Goal: Task Accomplishment & Management: Complete application form

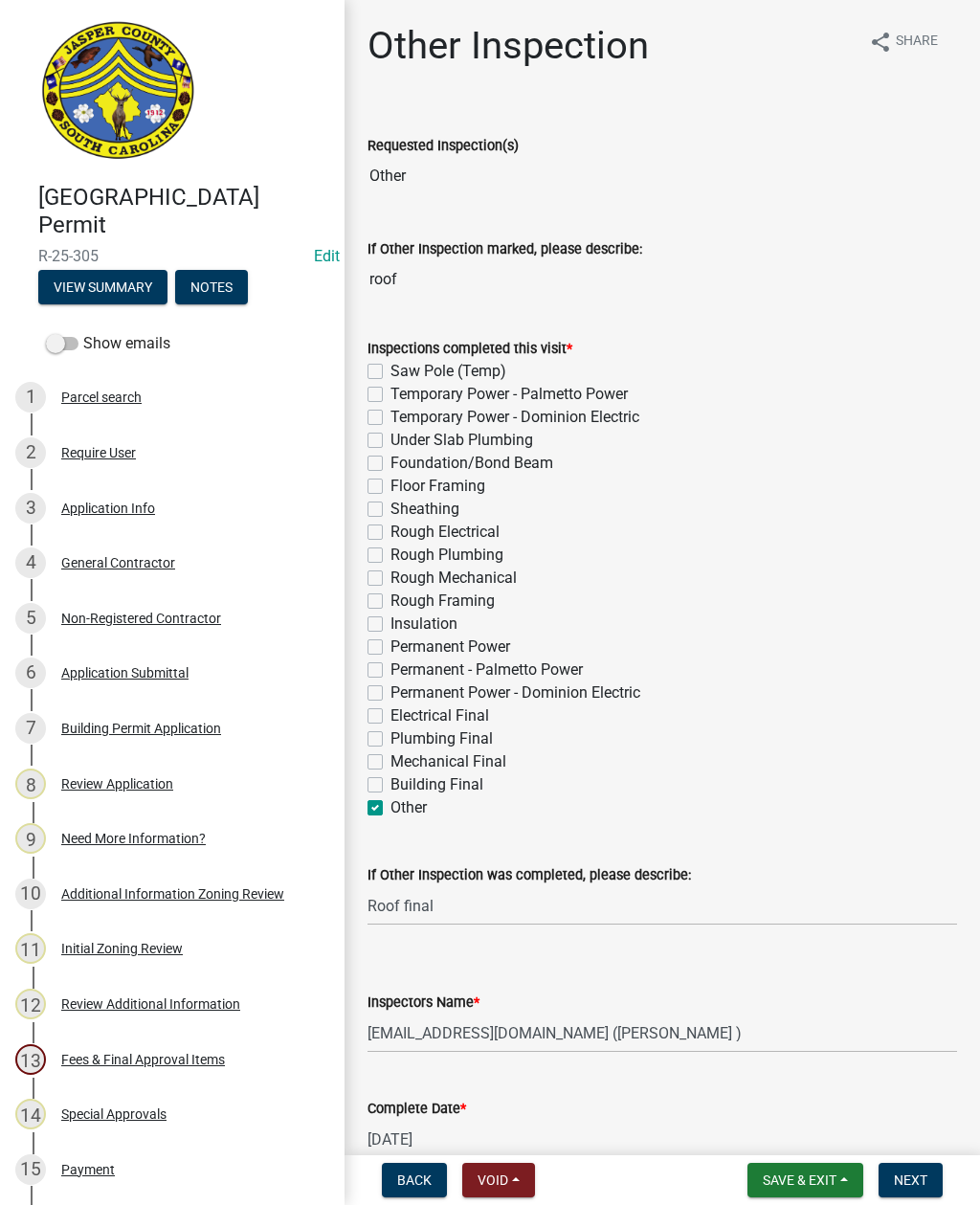
select select "2d9ba1e5-2fdd-4b15-98d0-073dcbeb5880"
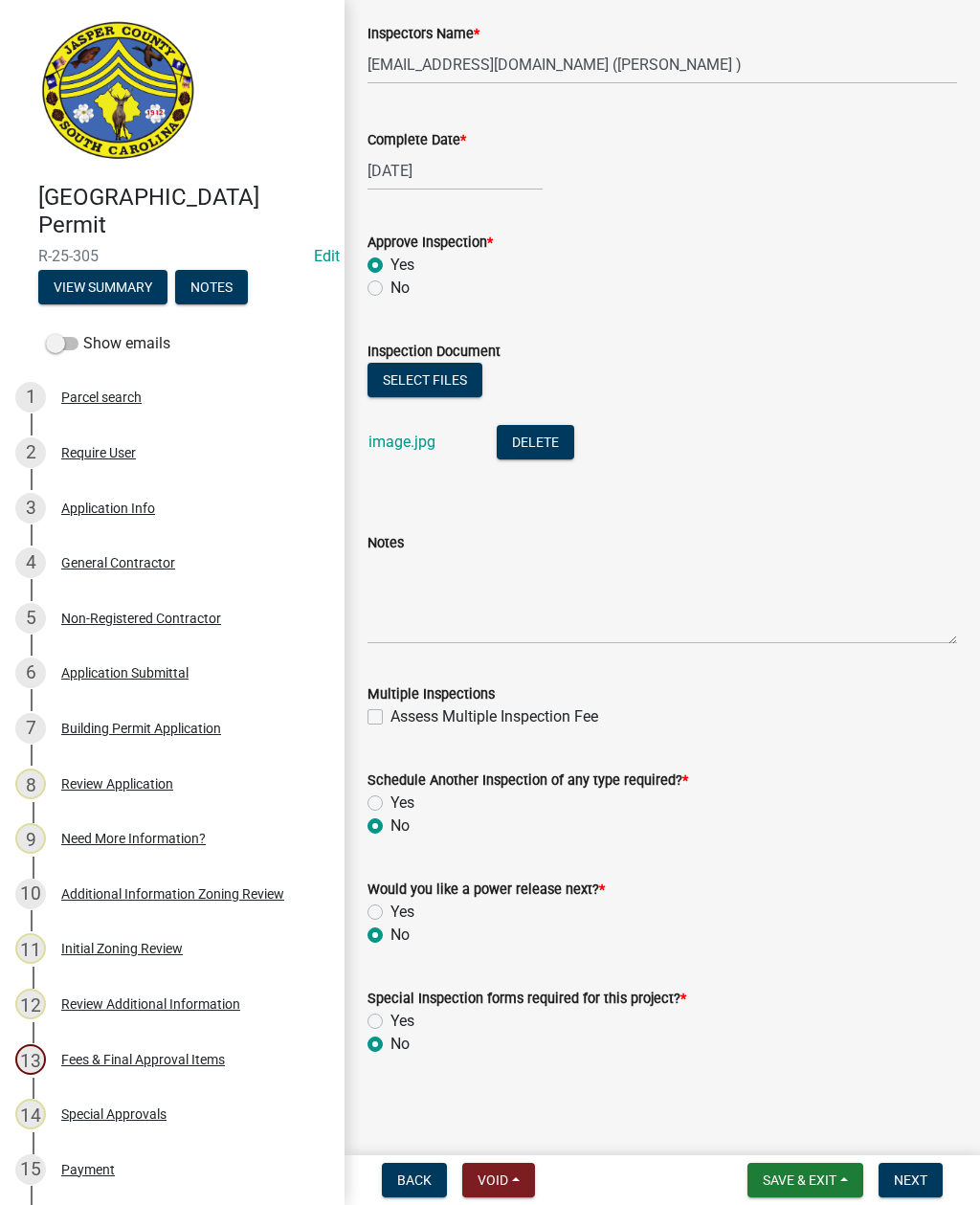
scroll to position [969, 0]
click at [908, 1159] on nav "Back Void Withdraw Lock Expire Void Save & Exit Save Save & Exit Next" at bounding box center [662, 1179] width 636 height 50
click at [906, 1178] on span "Next" at bounding box center [911, 1180] width 33 height 16
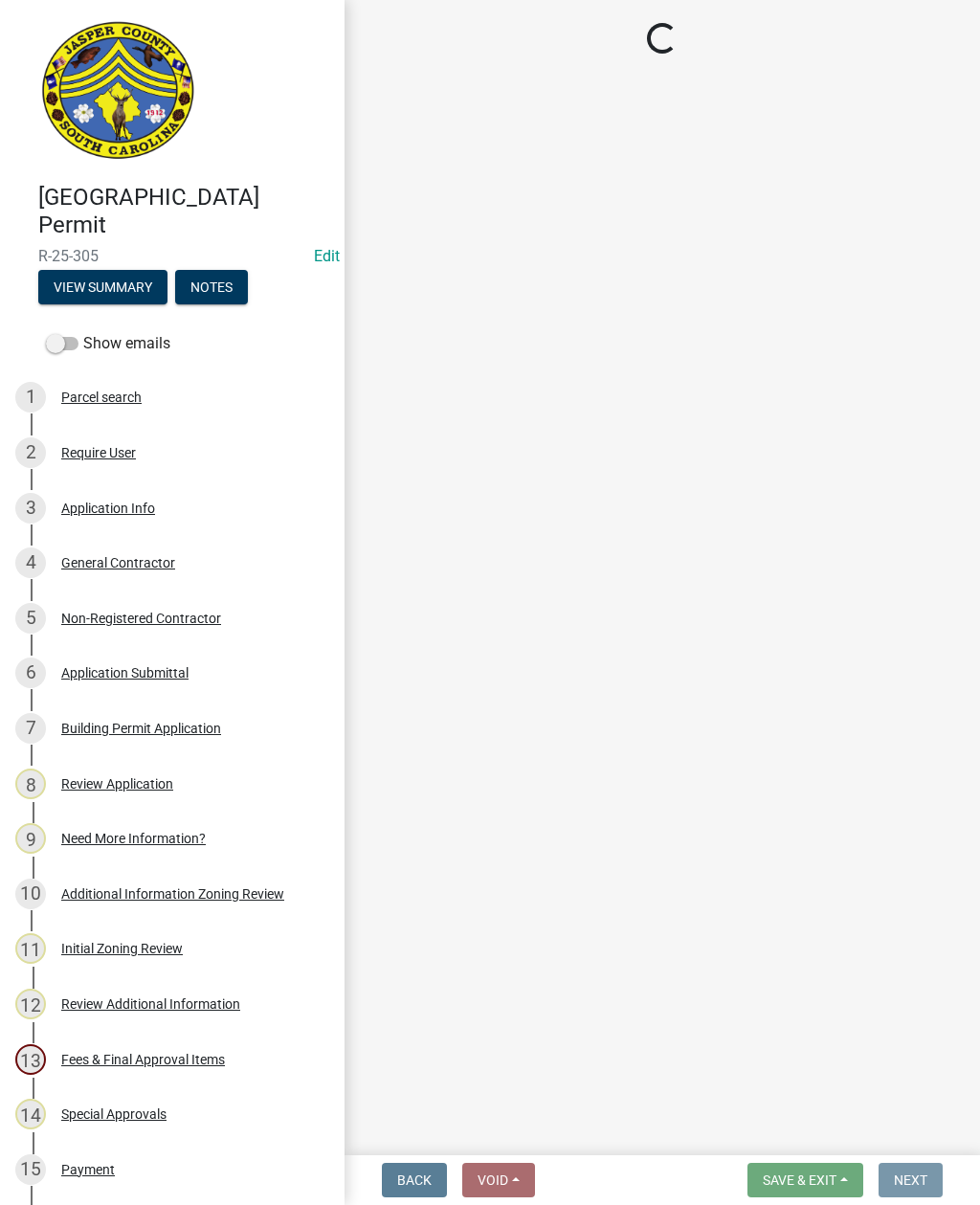
scroll to position [0, 0]
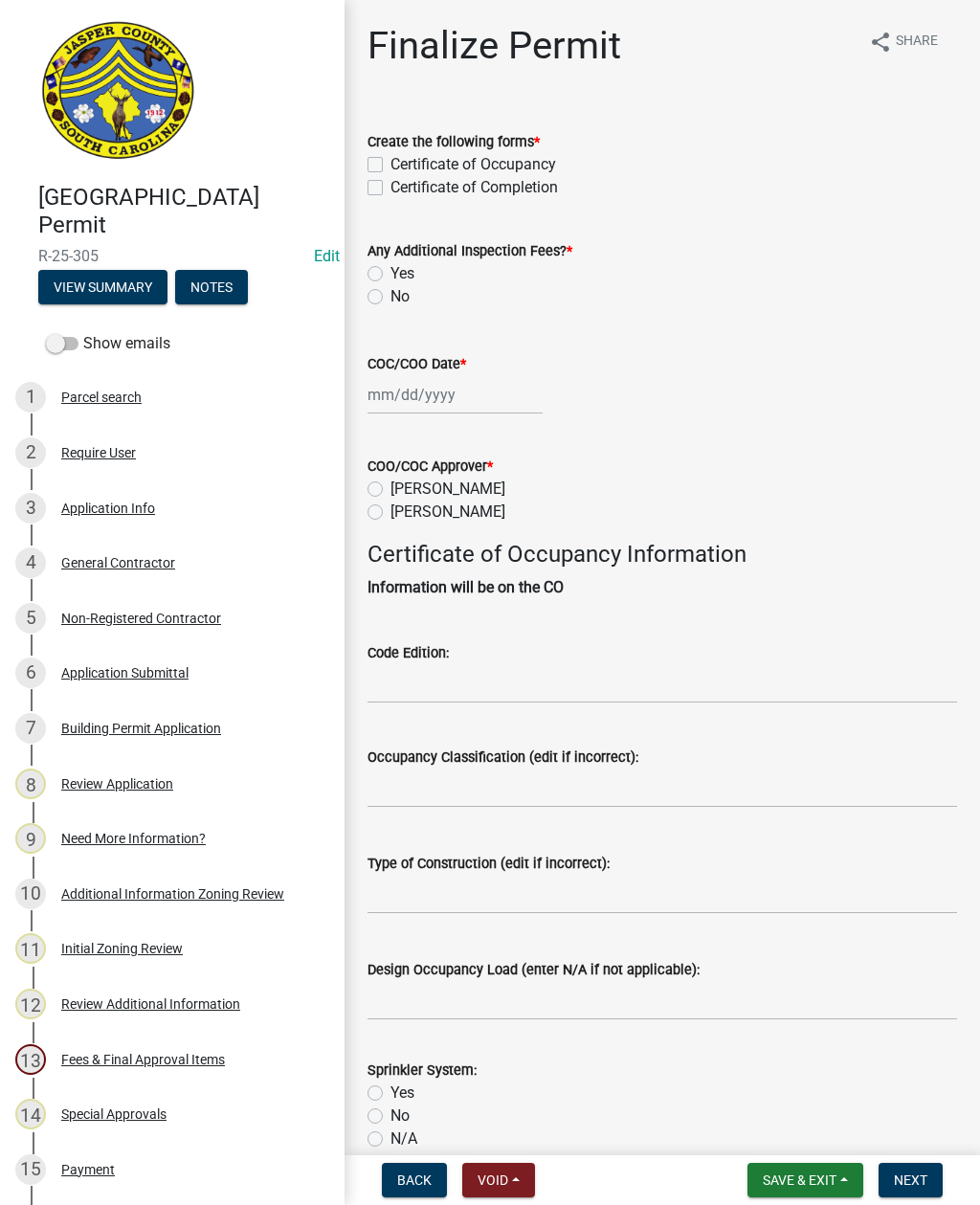
click at [391, 191] on label "Certificate of Completion" at bounding box center [474, 187] width 167 height 23
click at [391, 189] on input "Certificate of Completion" at bounding box center [397, 182] width 13 height 13
checkbox input "true"
checkbox input "false"
checkbox input "true"
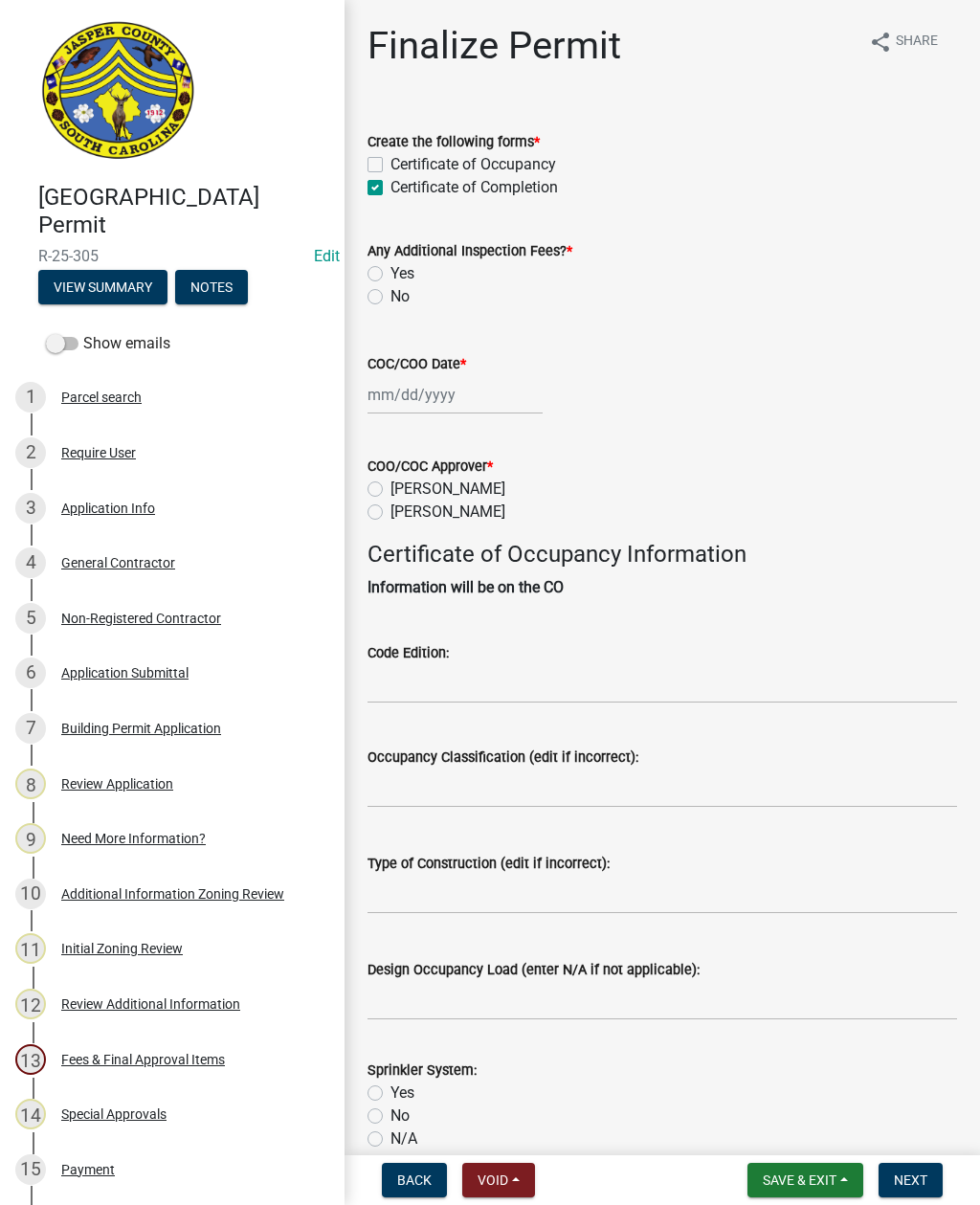
click at [391, 301] on label "No" at bounding box center [399, 296] width 19 height 23
click at [391, 298] on input "No" at bounding box center [397, 291] width 13 height 13
radio input "true"
click at [485, 406] on div at bounding box center [456, 394] width 175 height 39
select select "8"
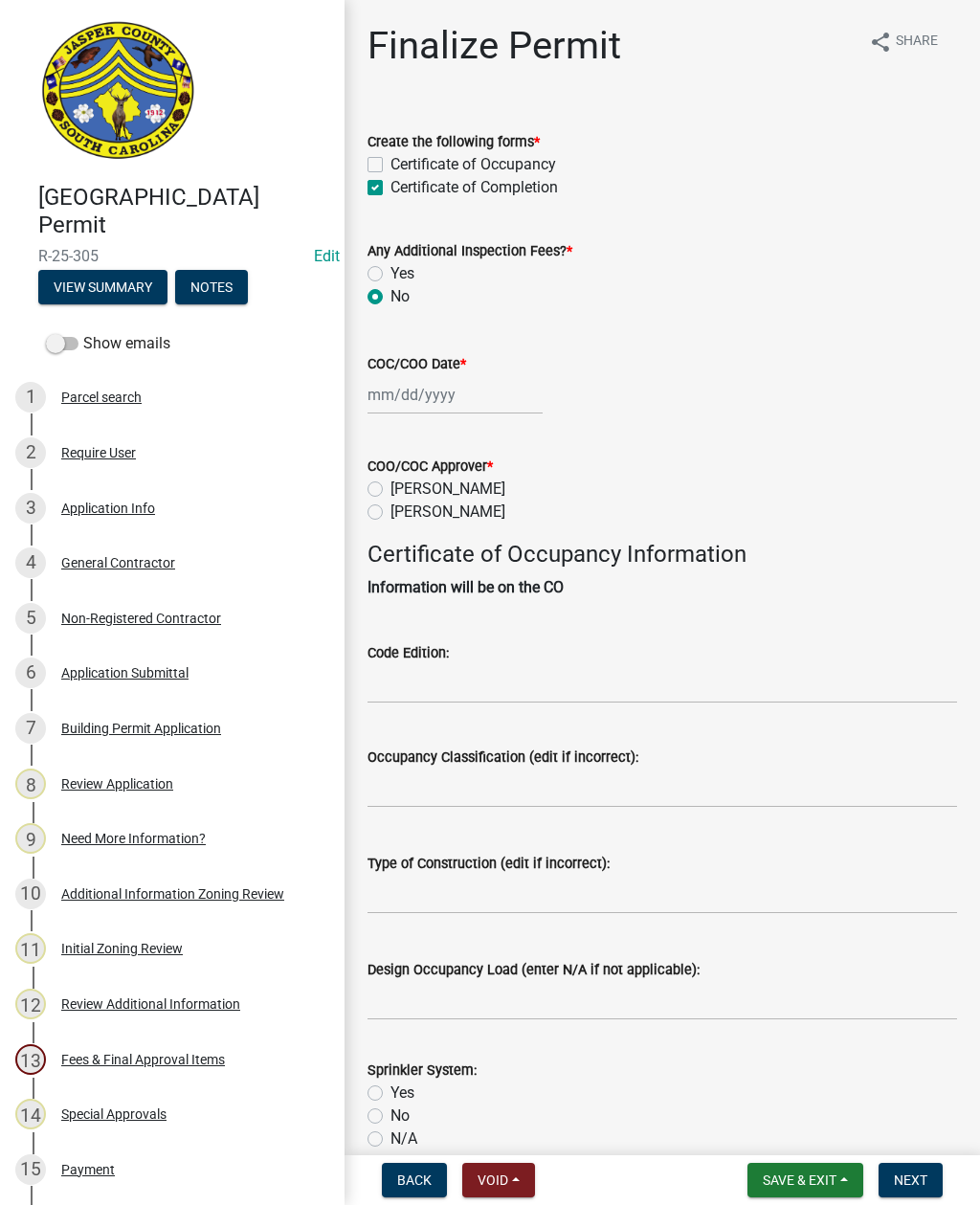
select select "2025"
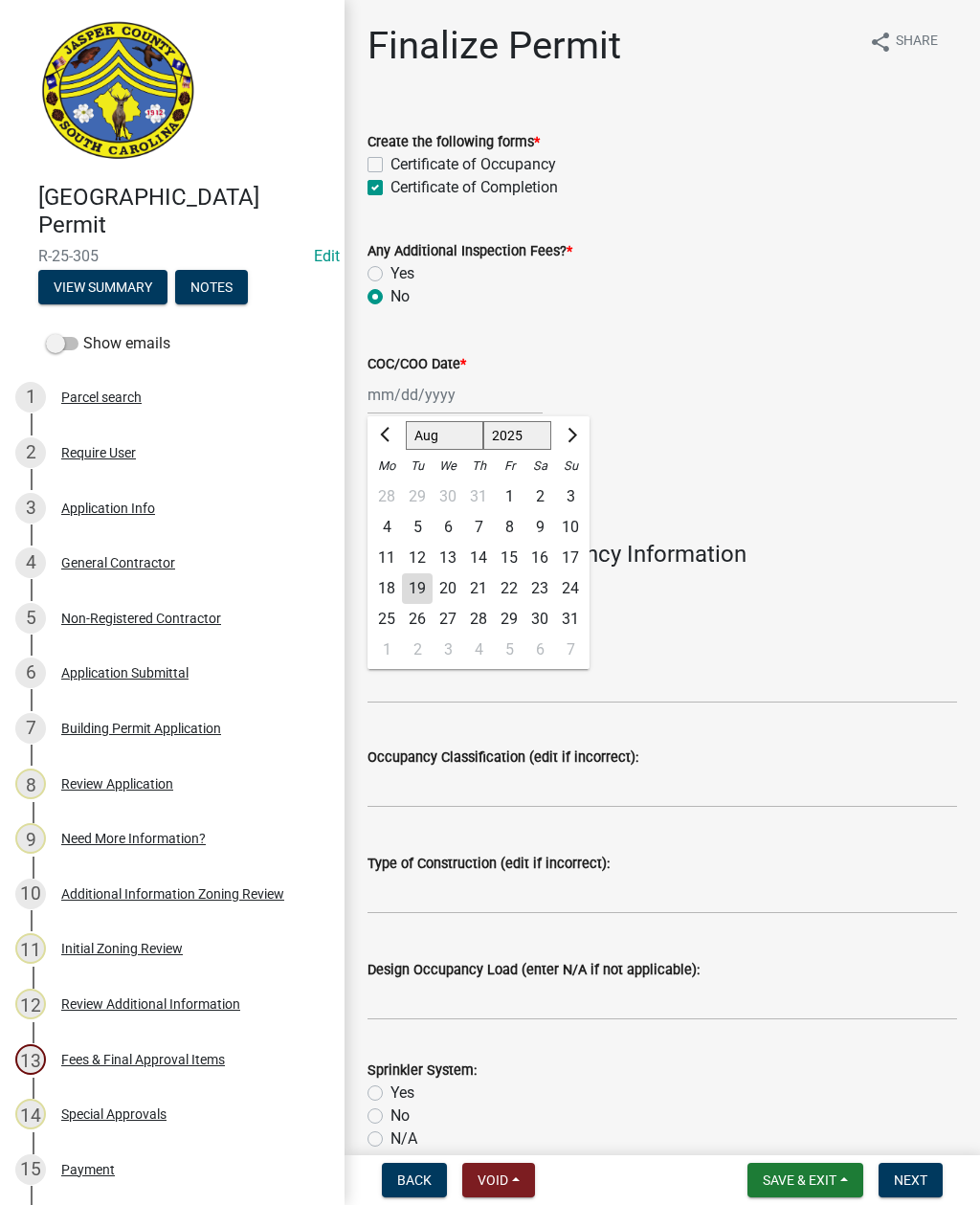
click at [421, 587] on div "19" at bounding box center [417, 588] width 31 height 30
type input "08/19/2025"
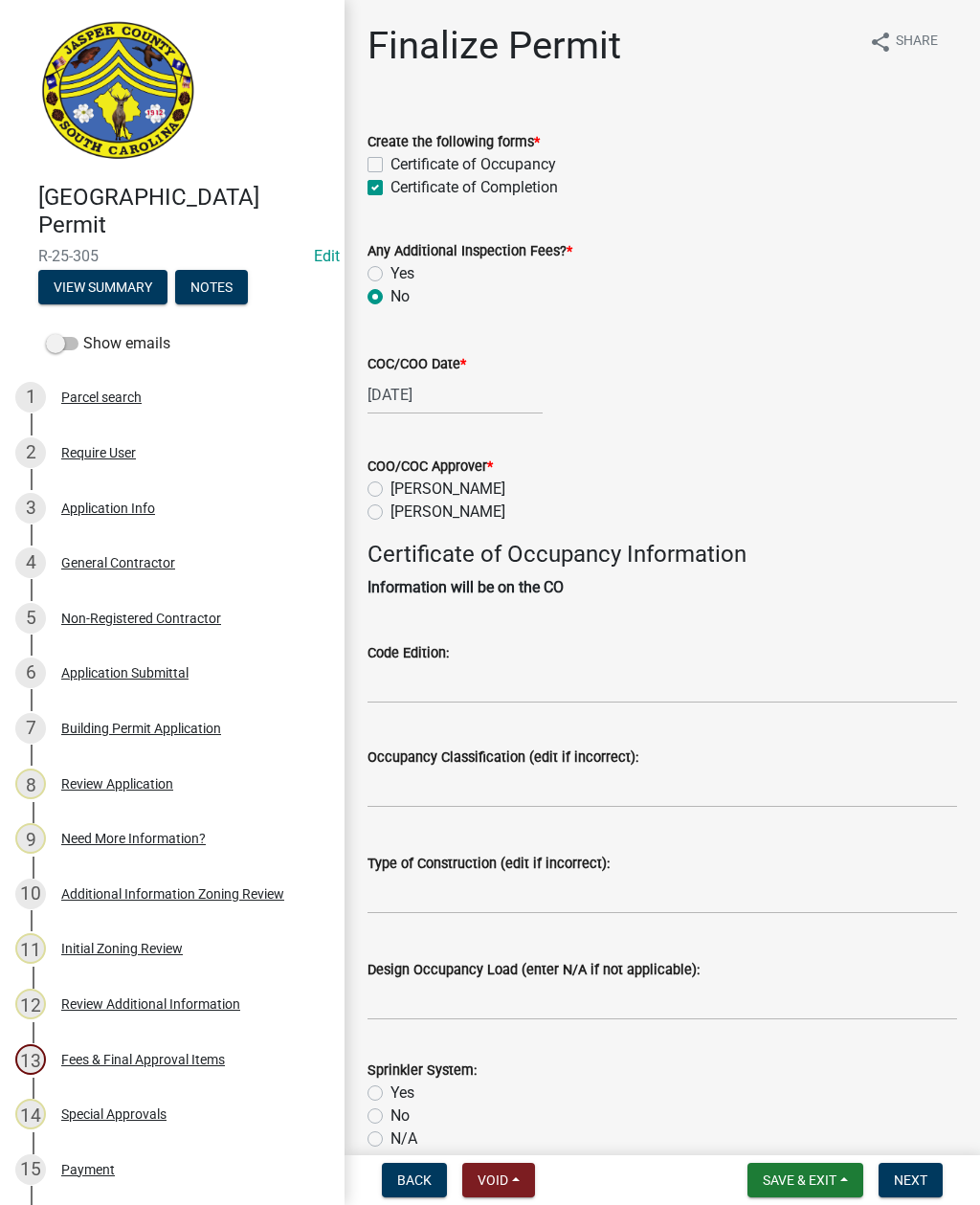
click at [391, 516] on label "[PERSON_NAME]" at bounding box center [448, 512] width 115 height 23
click at [391, 513] on input "[PERSON_NAME]" at bounding box center [397, 507] width 13 height 13
radio input "true"
click at [497, 676] on input "Code Edition:" at bounding box center [662, 684] width 589 height 39
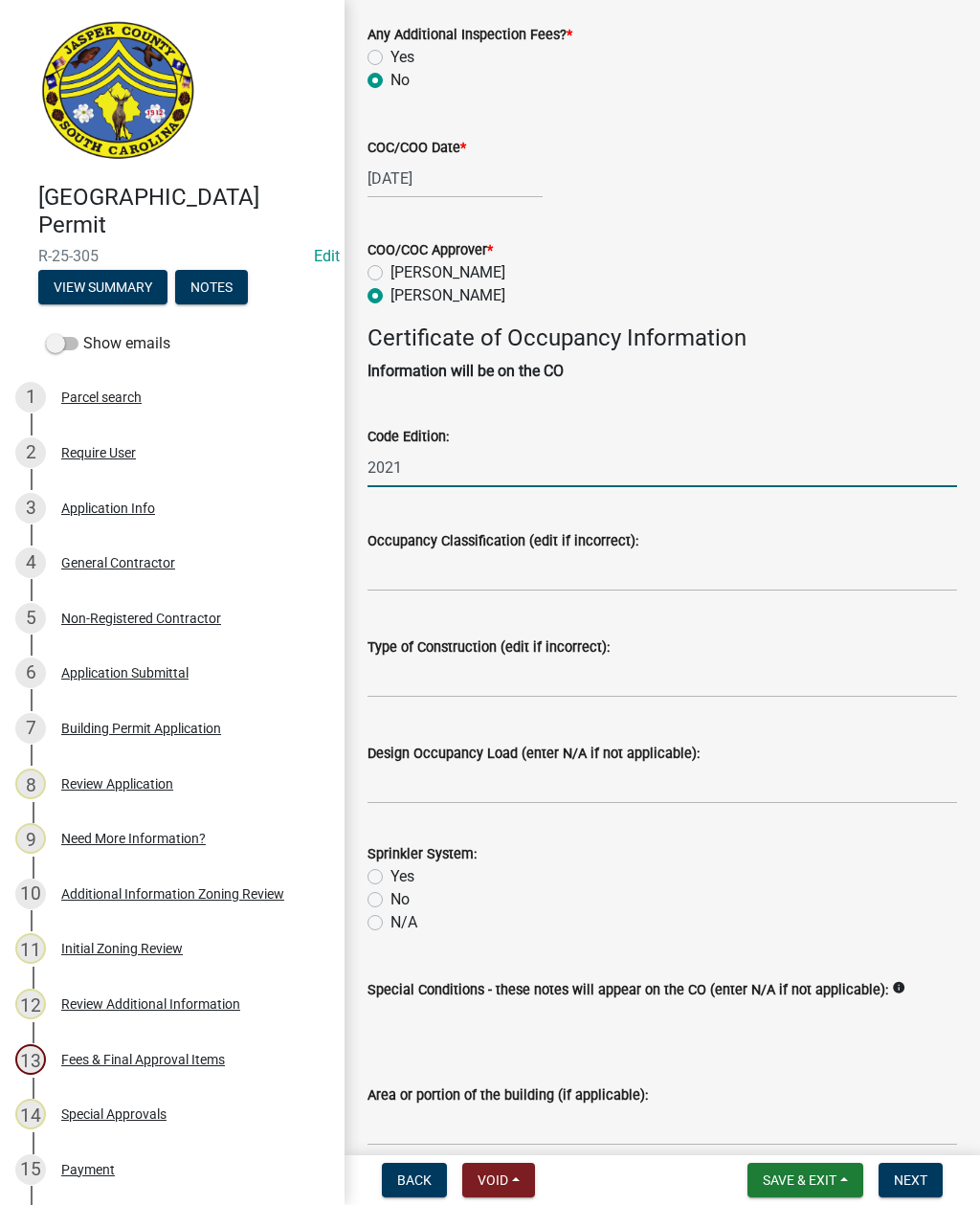
scroll to position [227, 0]
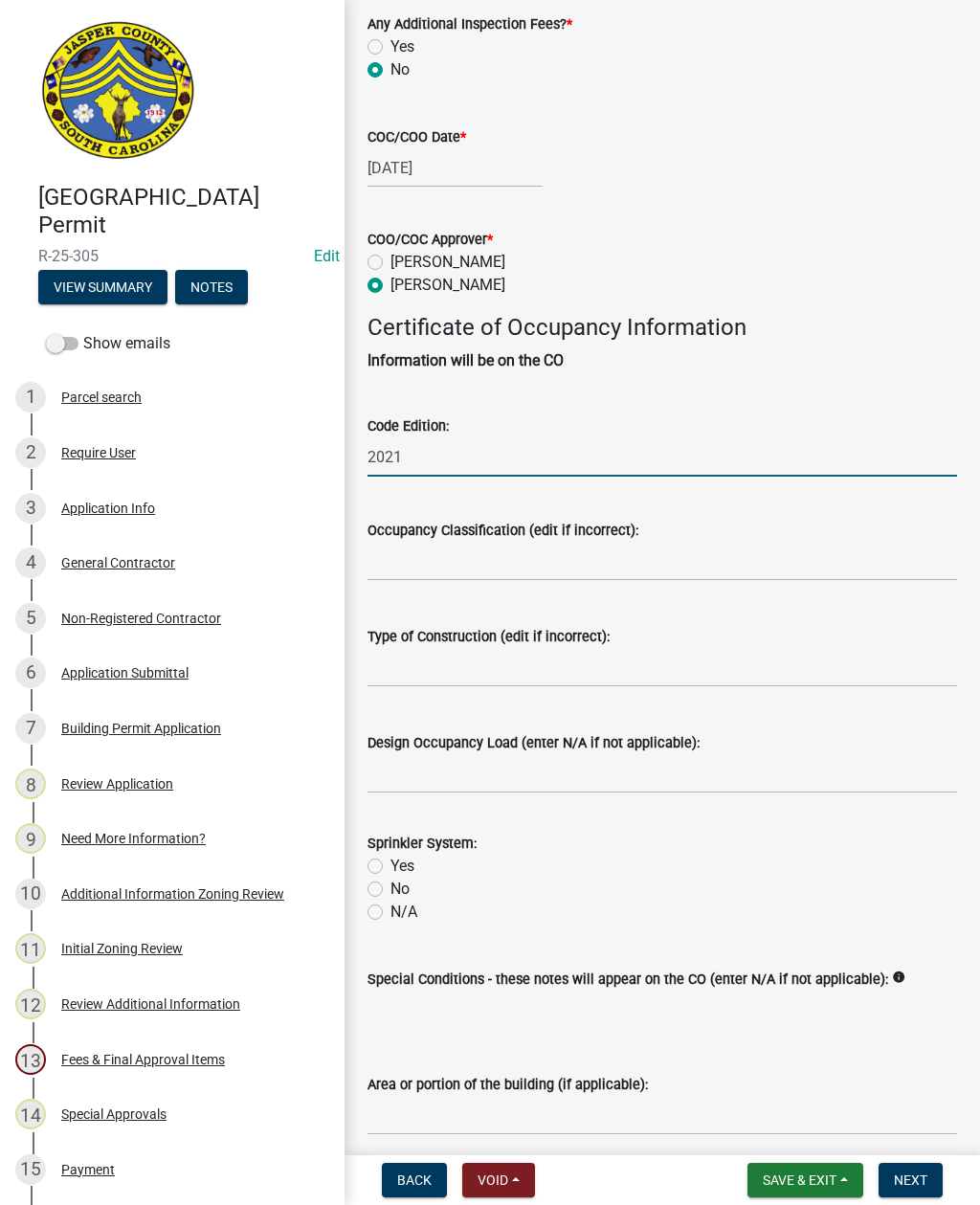
type input "2021"
click at [549, 570] on input "Occupancy Classification (edit if incorrect):" at bounding box center [662, 562] width 589 height 39
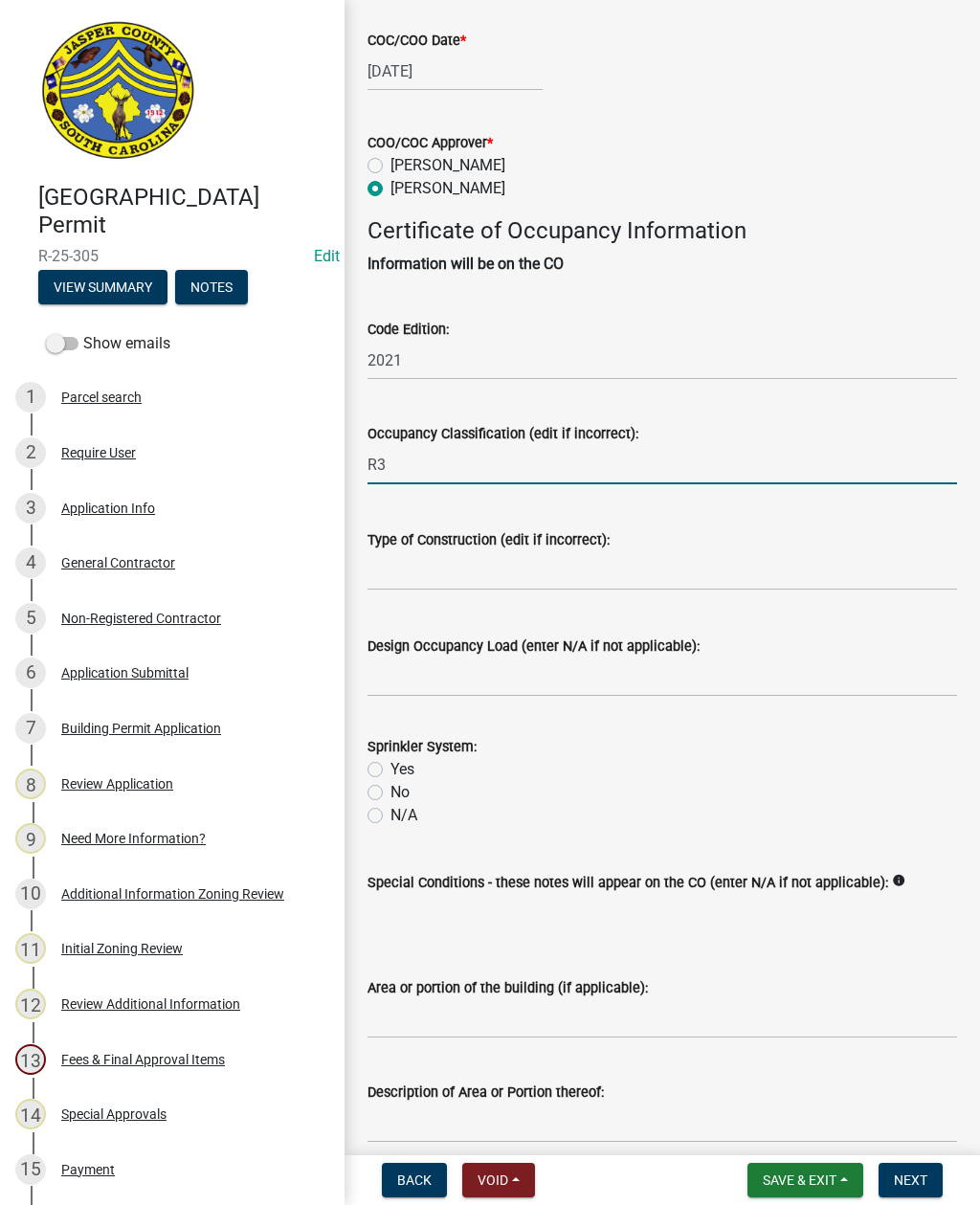
scroll to position [361, 0]
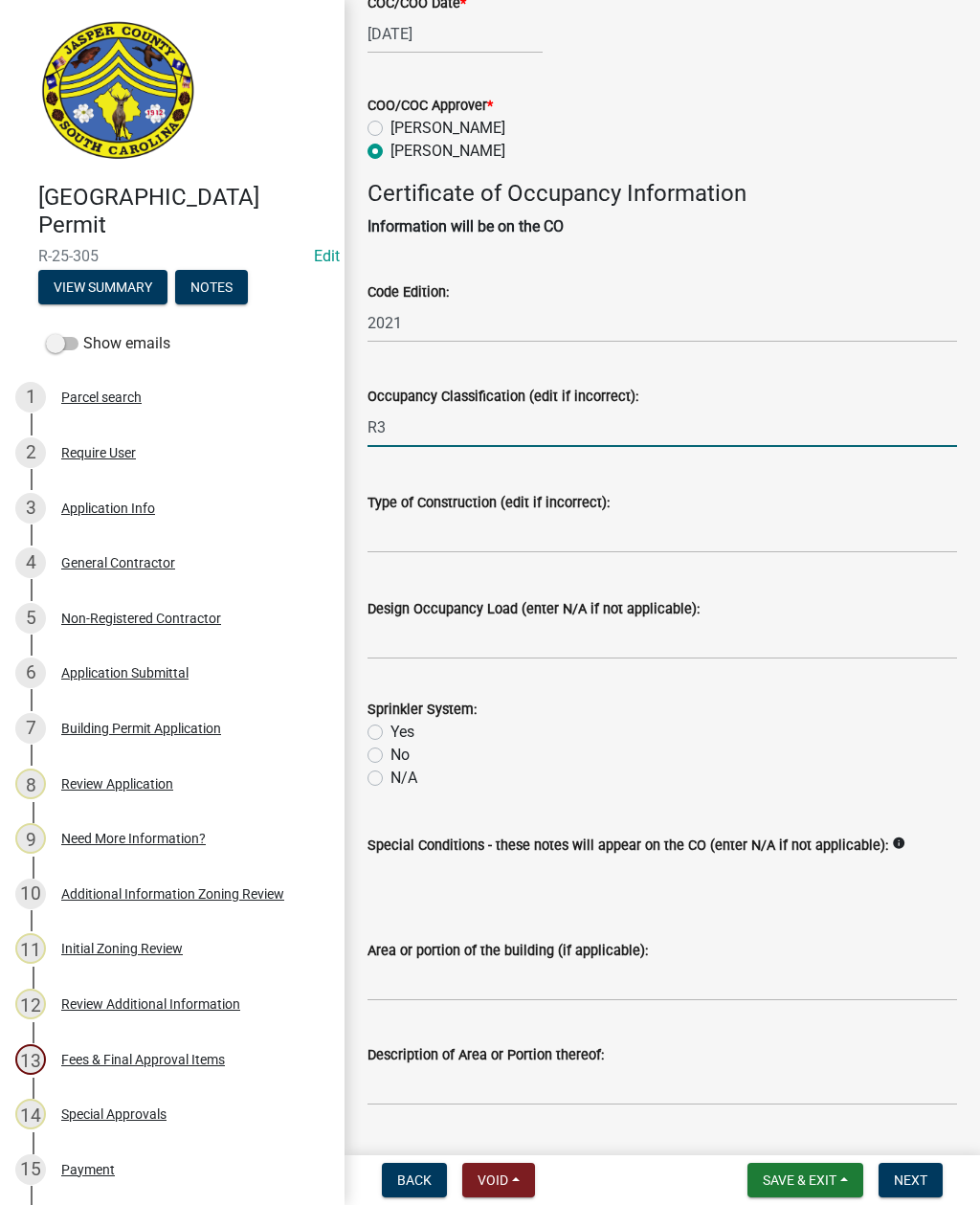
type input "R3"
click at [603, 534] on input "Type of Construction (edit if incorrect):" at bounding box center [662, 533] width 589 height 39
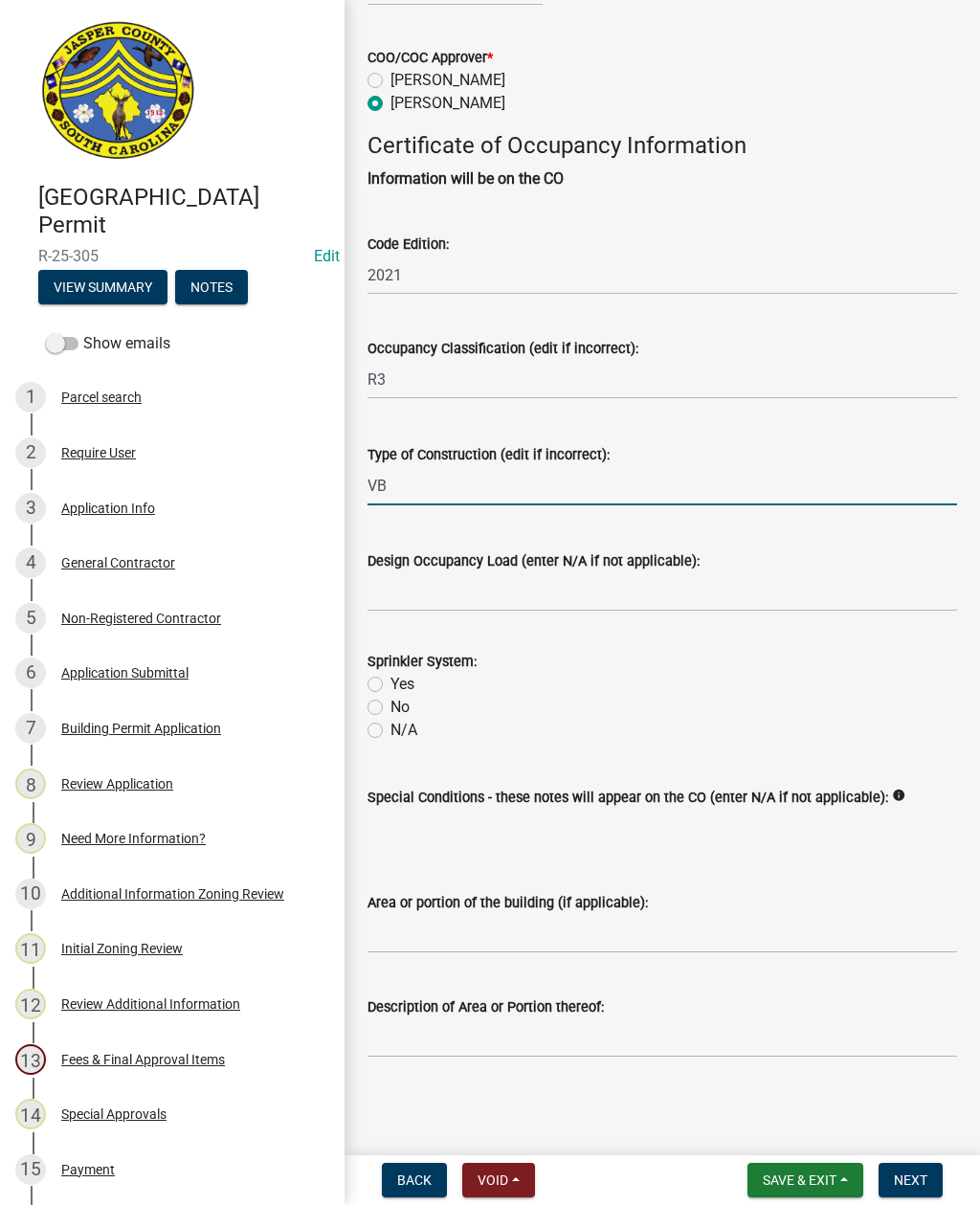
scroll to position [431, 0]
type input "VB"
click at [654, 572] on input "Design Occupancy Load (enter N/A if not applicable):" at bounding box center [662, 592] width 589 height 39
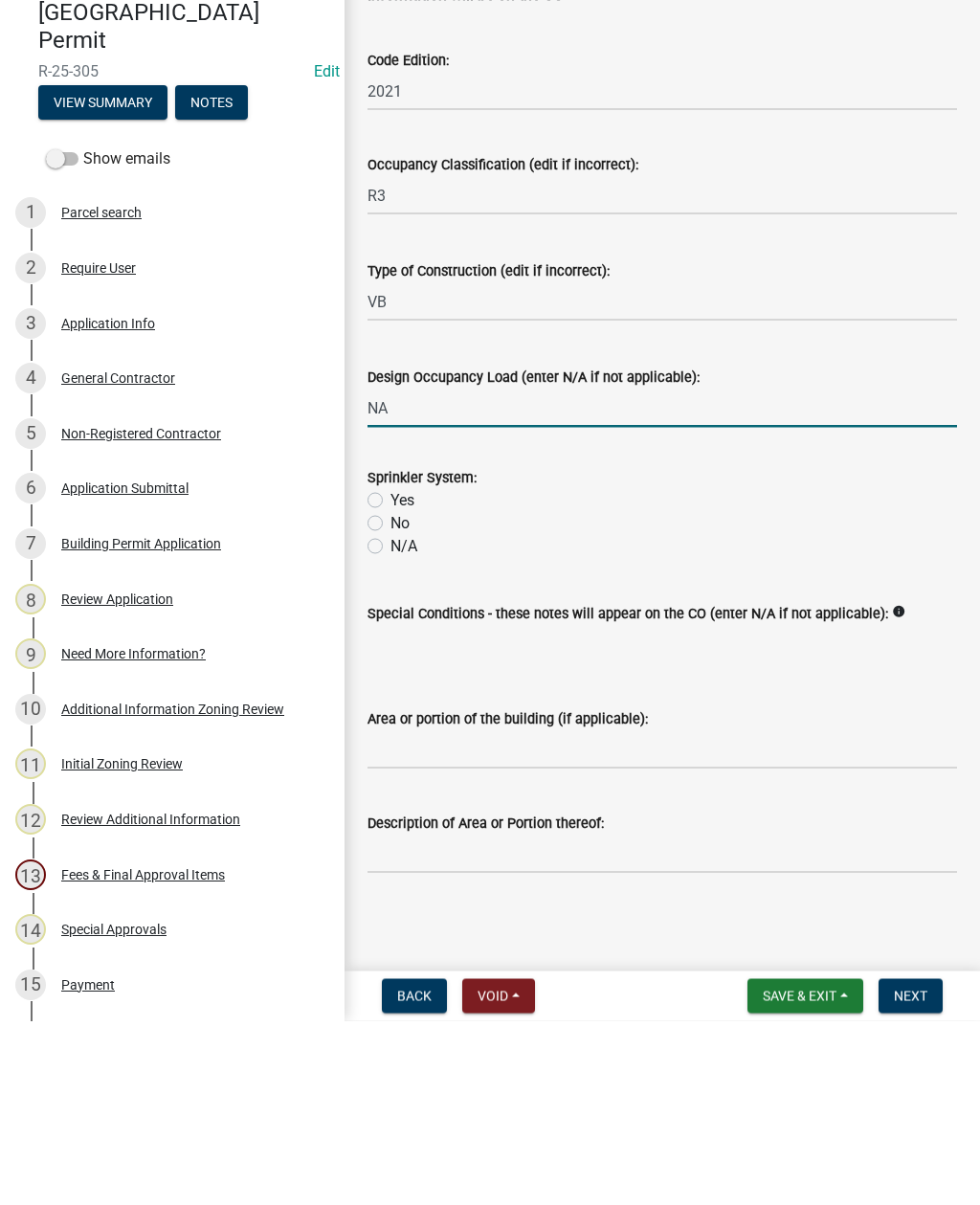
type input "NA"
click at [391, 719] on label "N/A" at bounding box center [403, 730] width 27 height 23
click at [391, 719] on input "N/A" at bounding box center [397, 725] width 13 height 13
radio input "true"
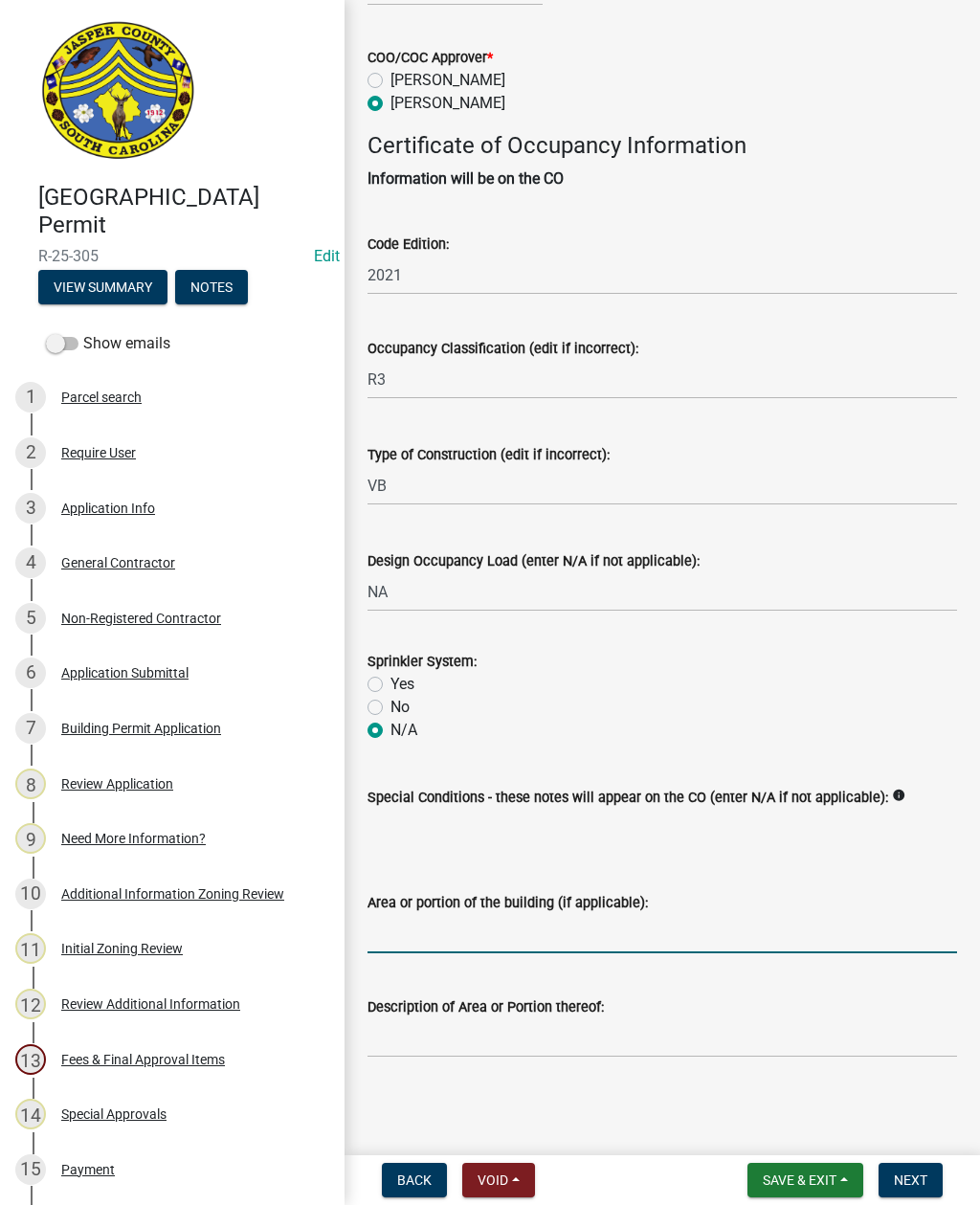
click at [570, 937] on input "Area or portion of the building (if applicable):" at bounding box center [662, 934] width 589 height 39
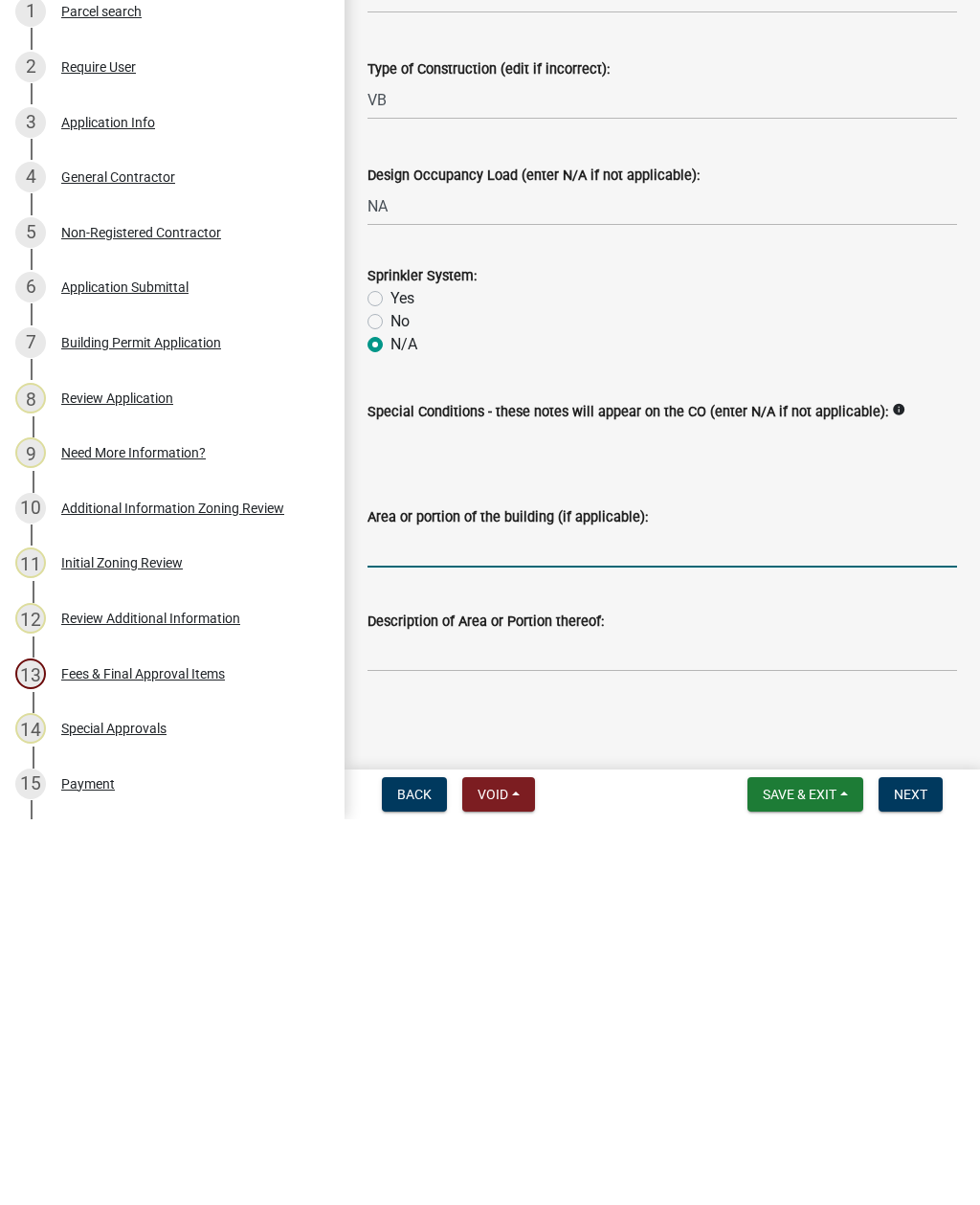
type input "R"
type input "Roof shingles"
click at [920, 1173] on span "Next" at bounding box center [911, 1180] width 33 height 16
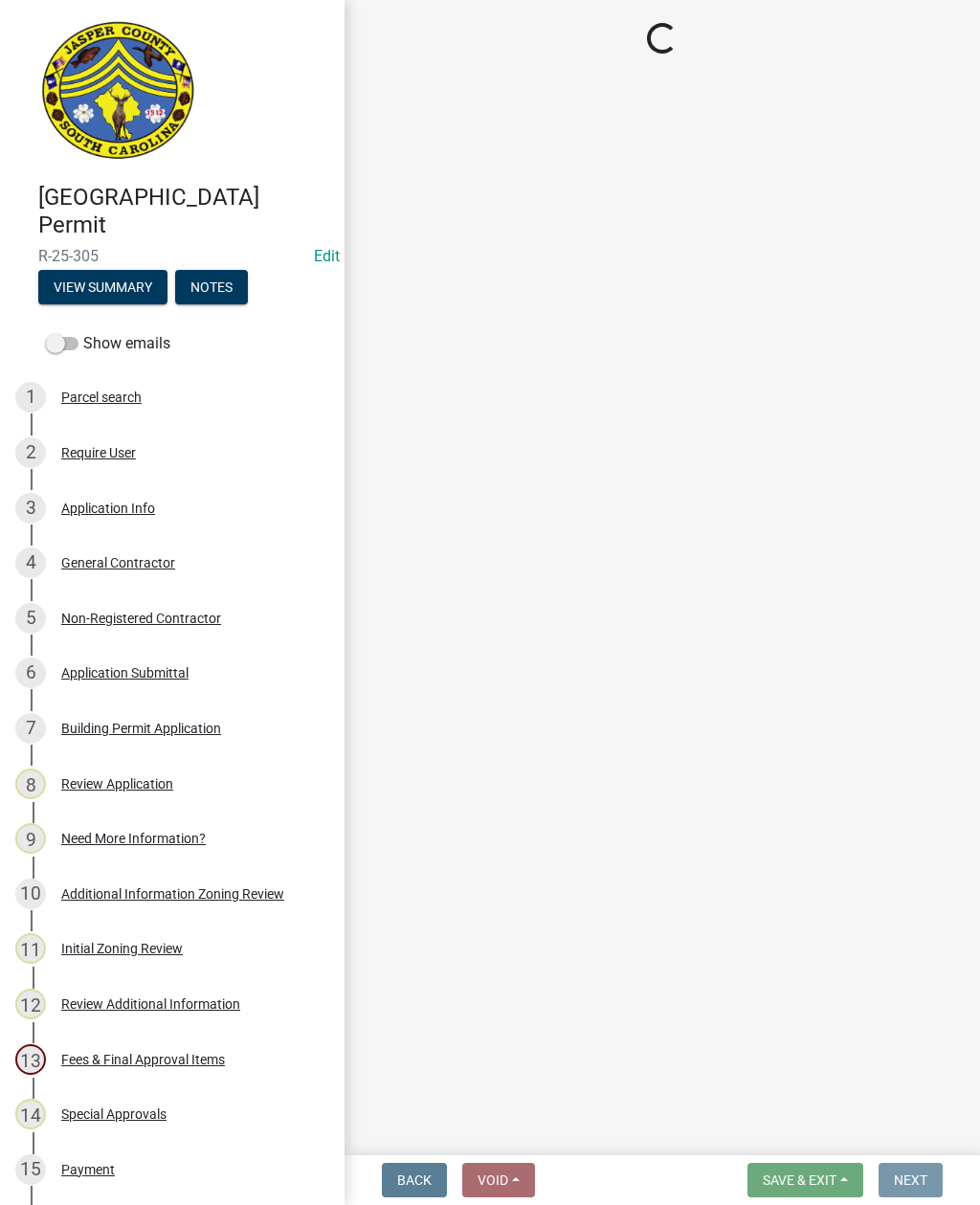
scroll to position [0, 0]
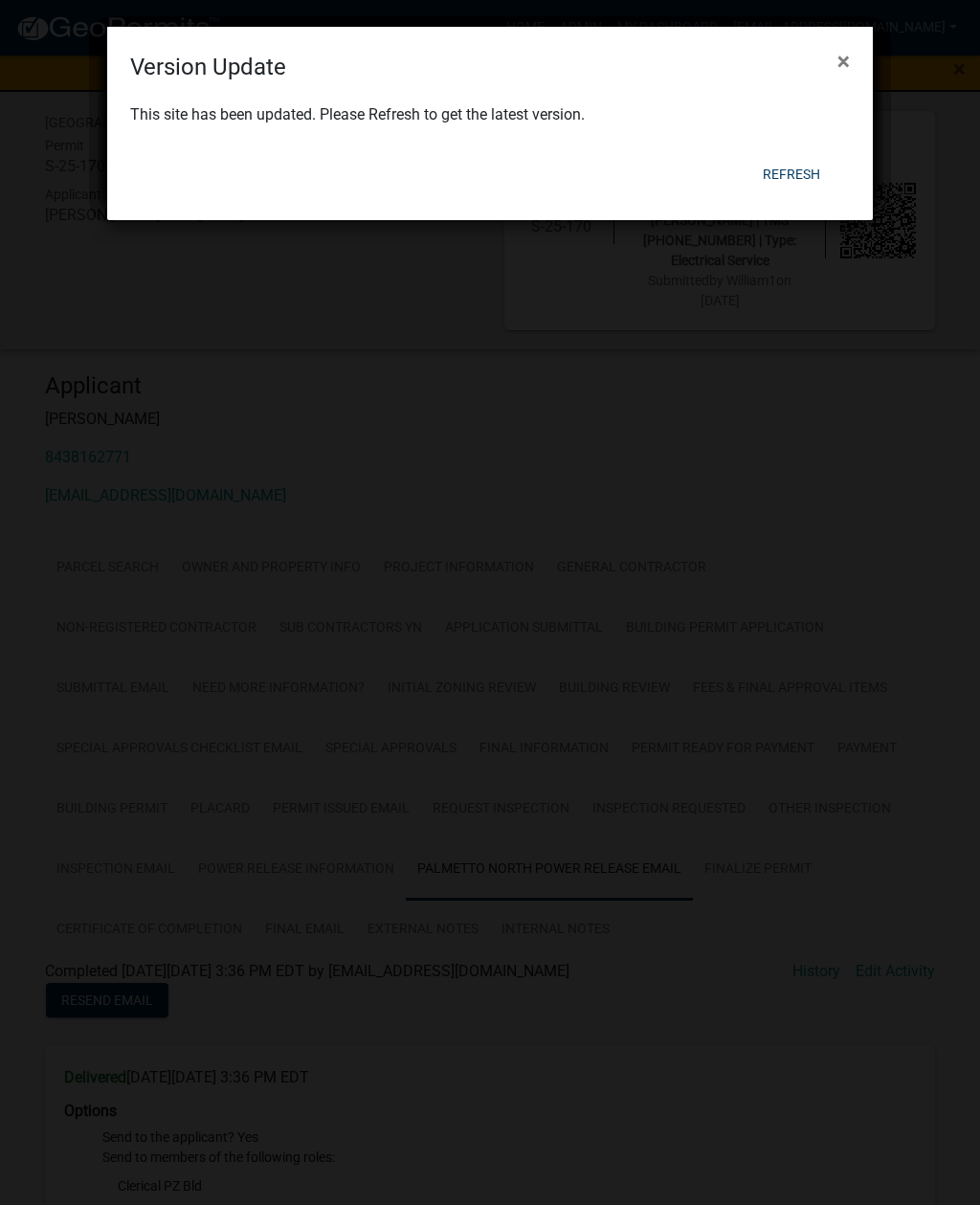
scroll to position [1005, 0]
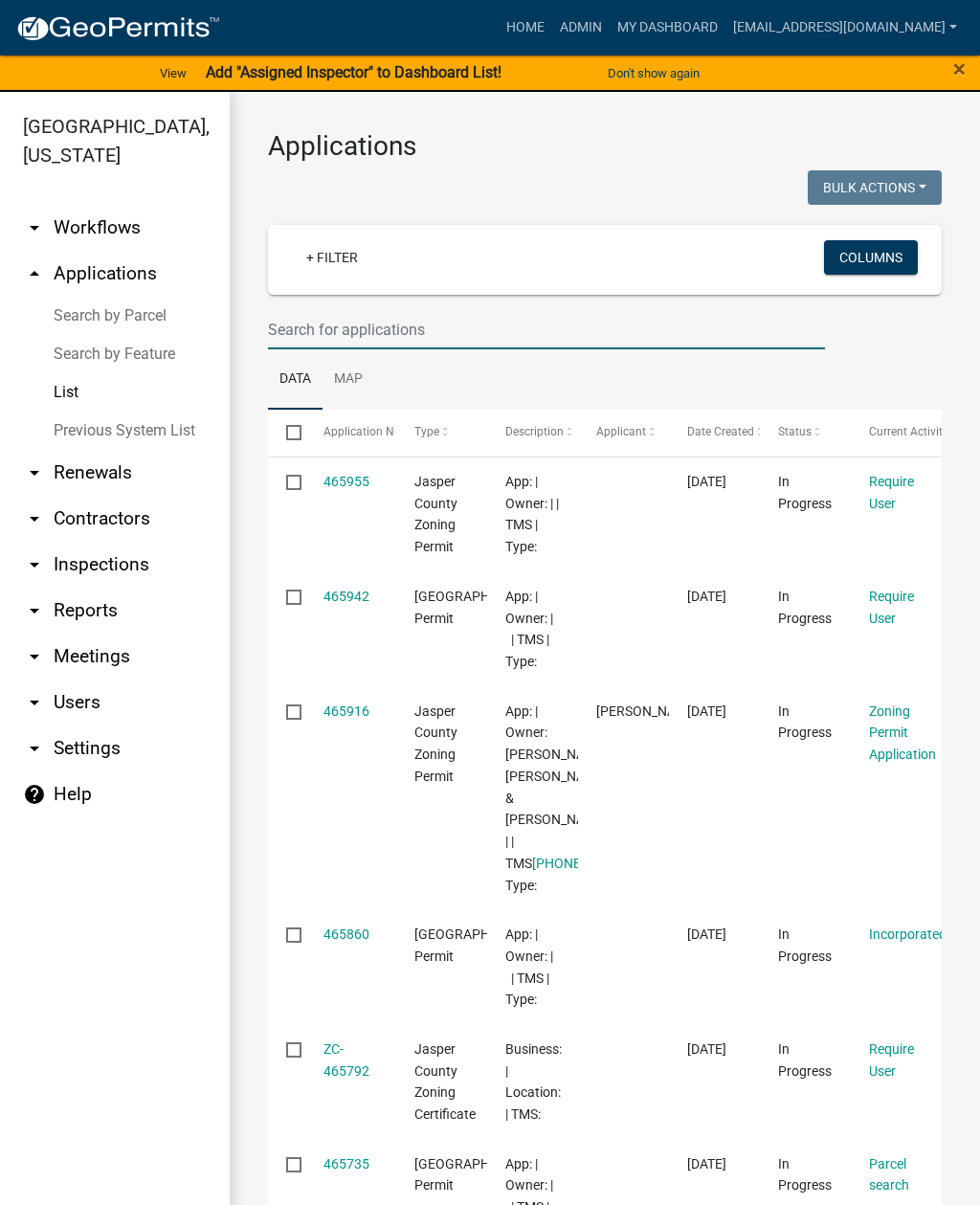
click at [464, 326] on input "text" at bounding box center [546, 330] width 557 height 39
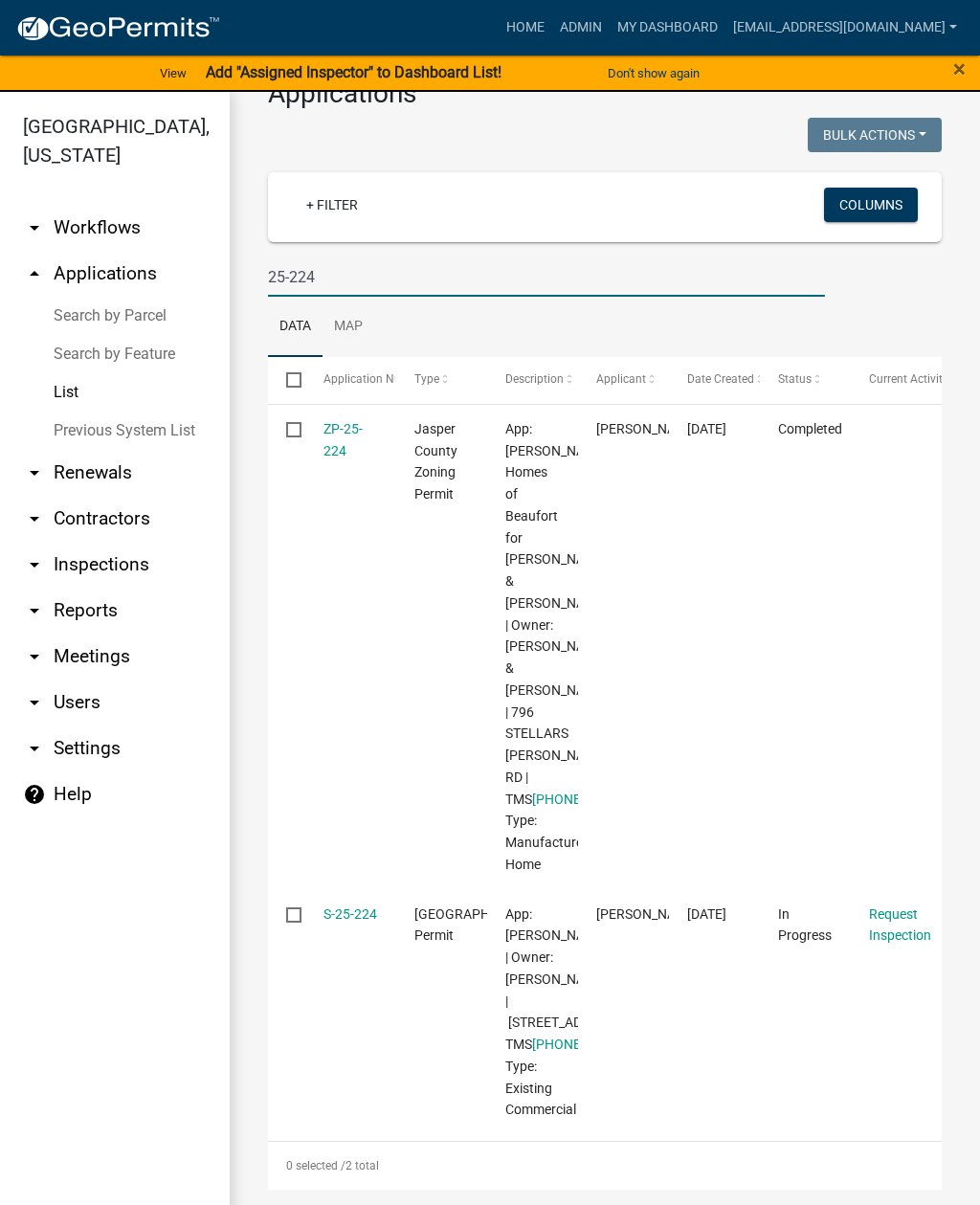
scroll to position [239, 0]
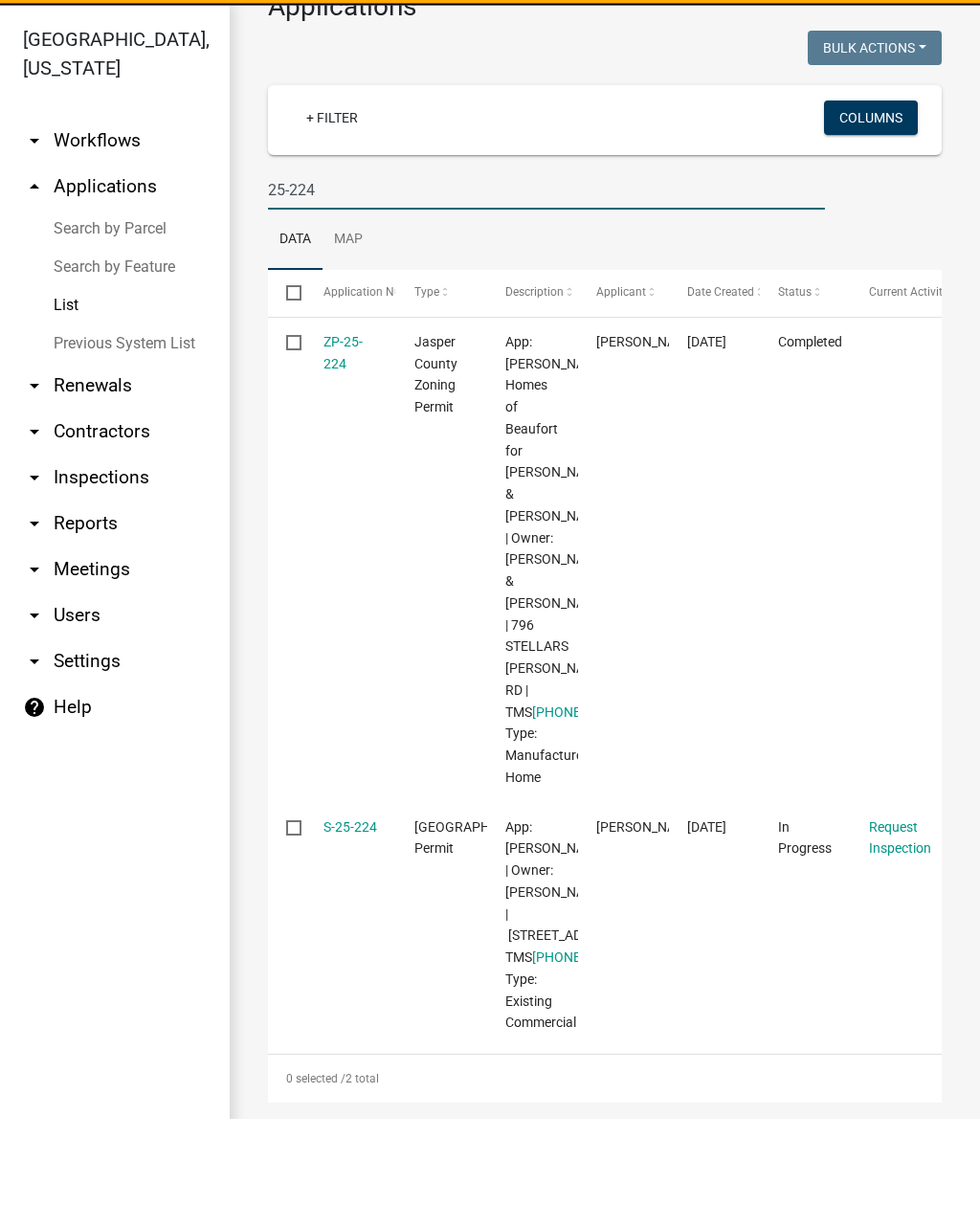
type input "25-224"
click at [352, 906] on link "S-25-224" at bounding box center [350, 914] width 53 height 16
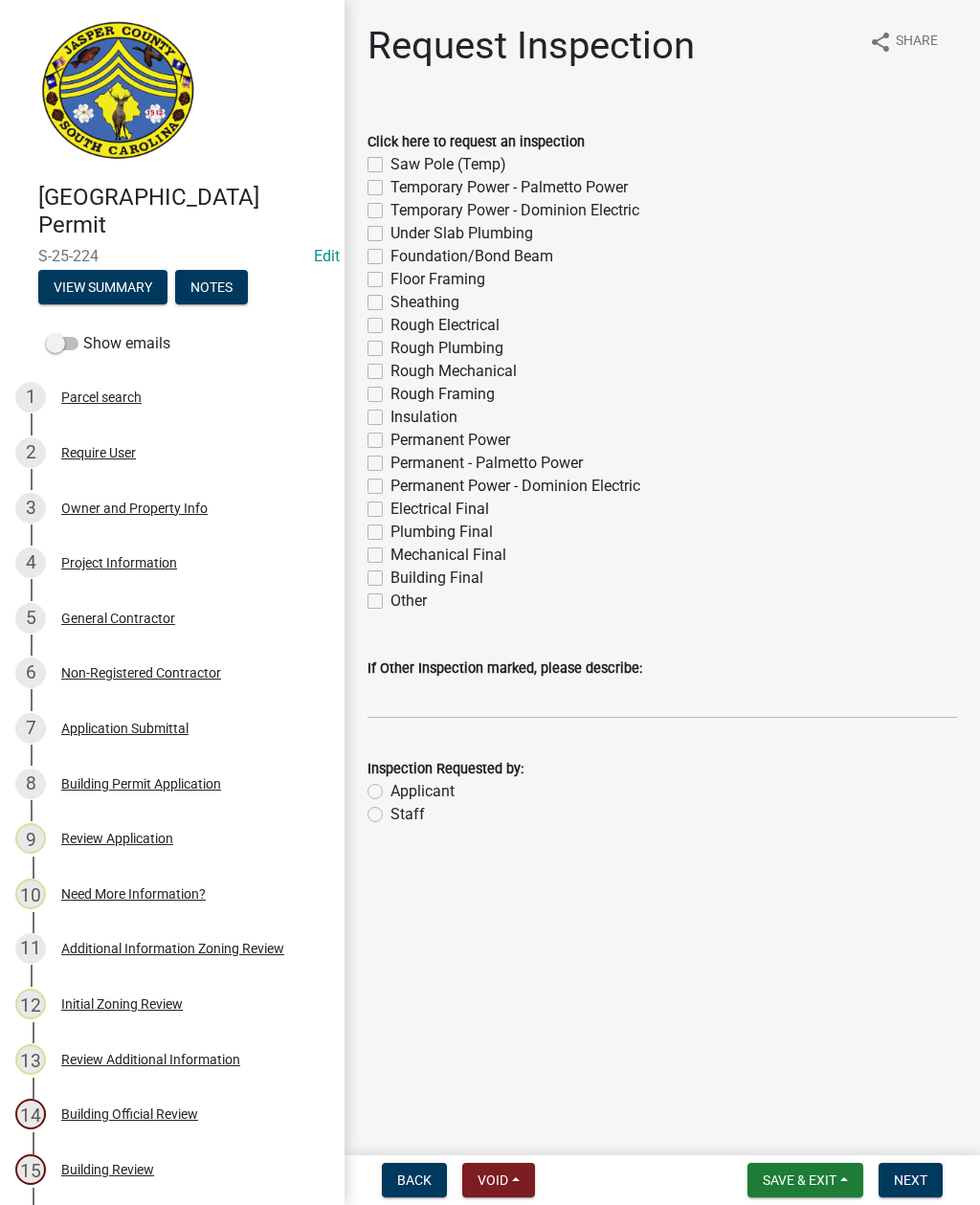
click at [391, 601] on label "Other" at bounding box center [408, 600] width 36 height 23
click at [391, 601] on input "Other" at bounding box center [397, 595] width 13 height 13
checkbox input "true"
checkbox input "false"
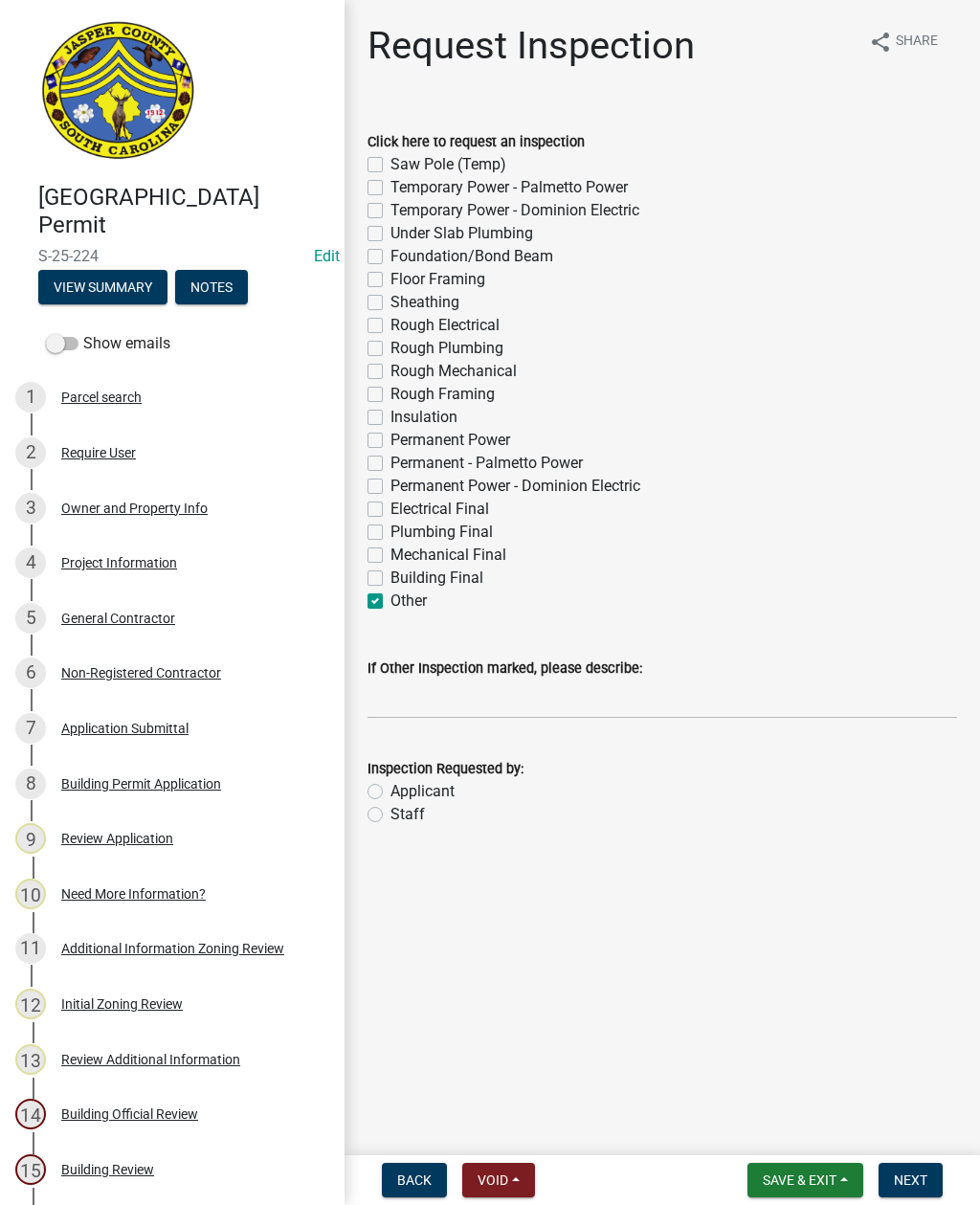
checkbox input "false"
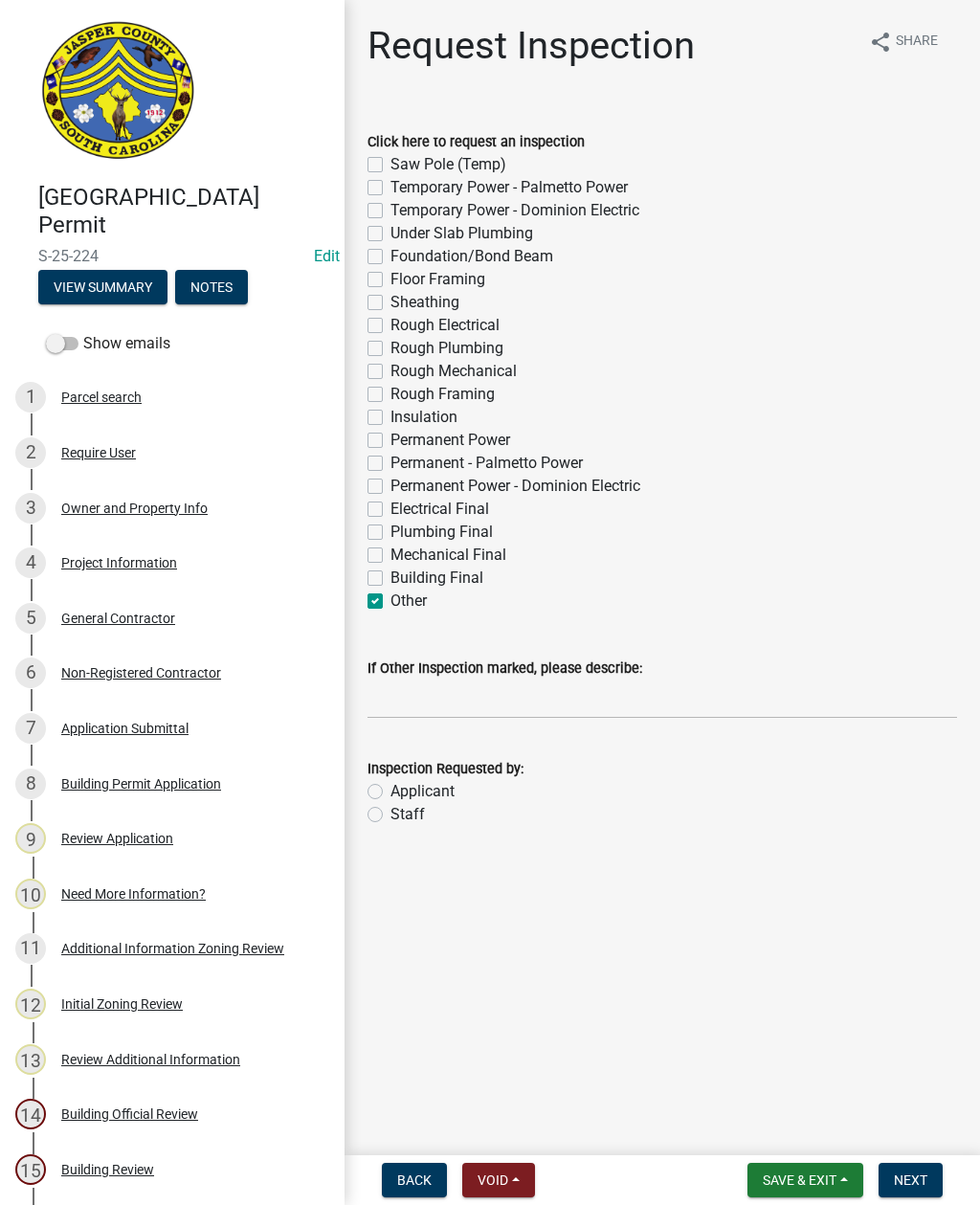
checkbox input "false"
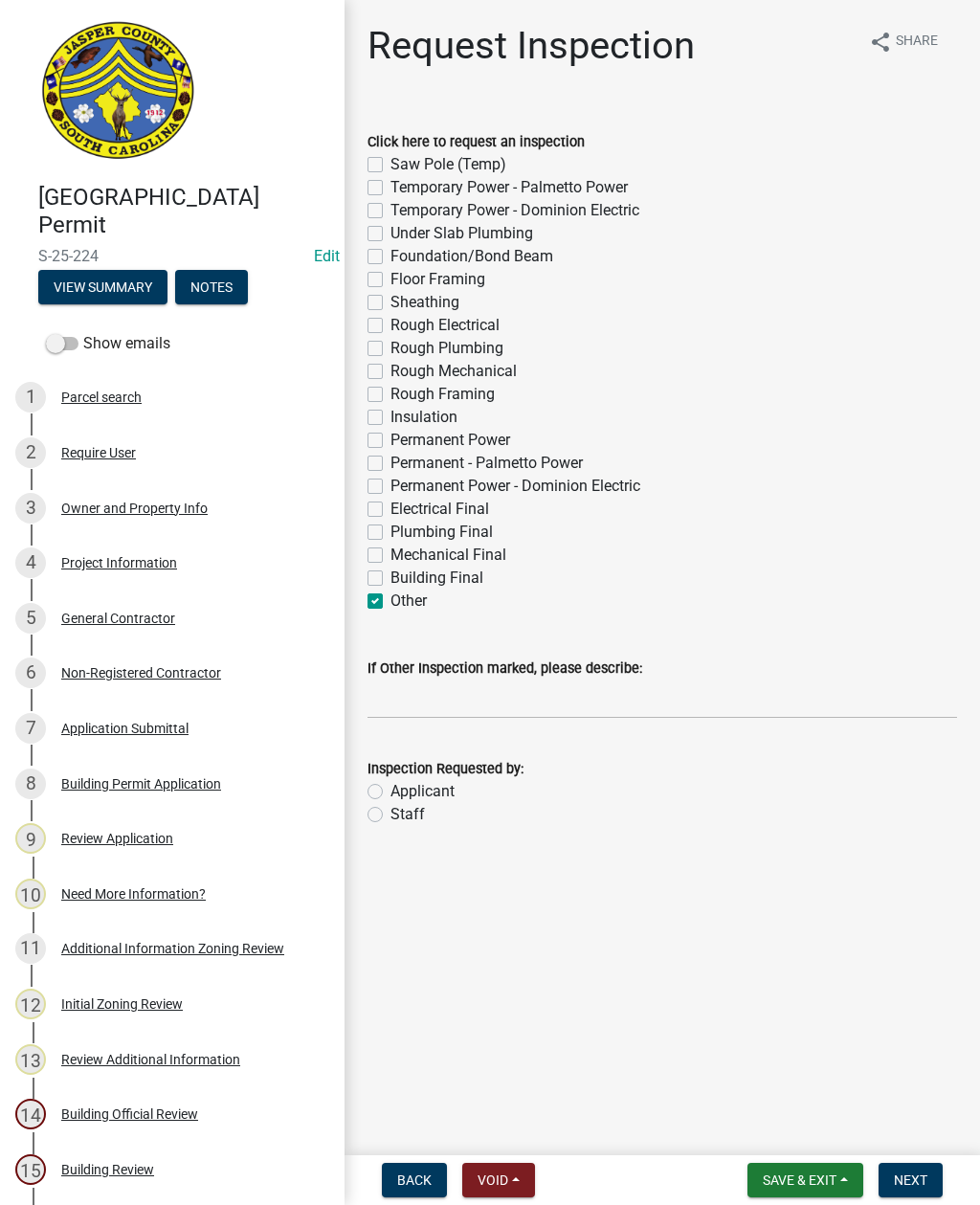
checkbox input "false"
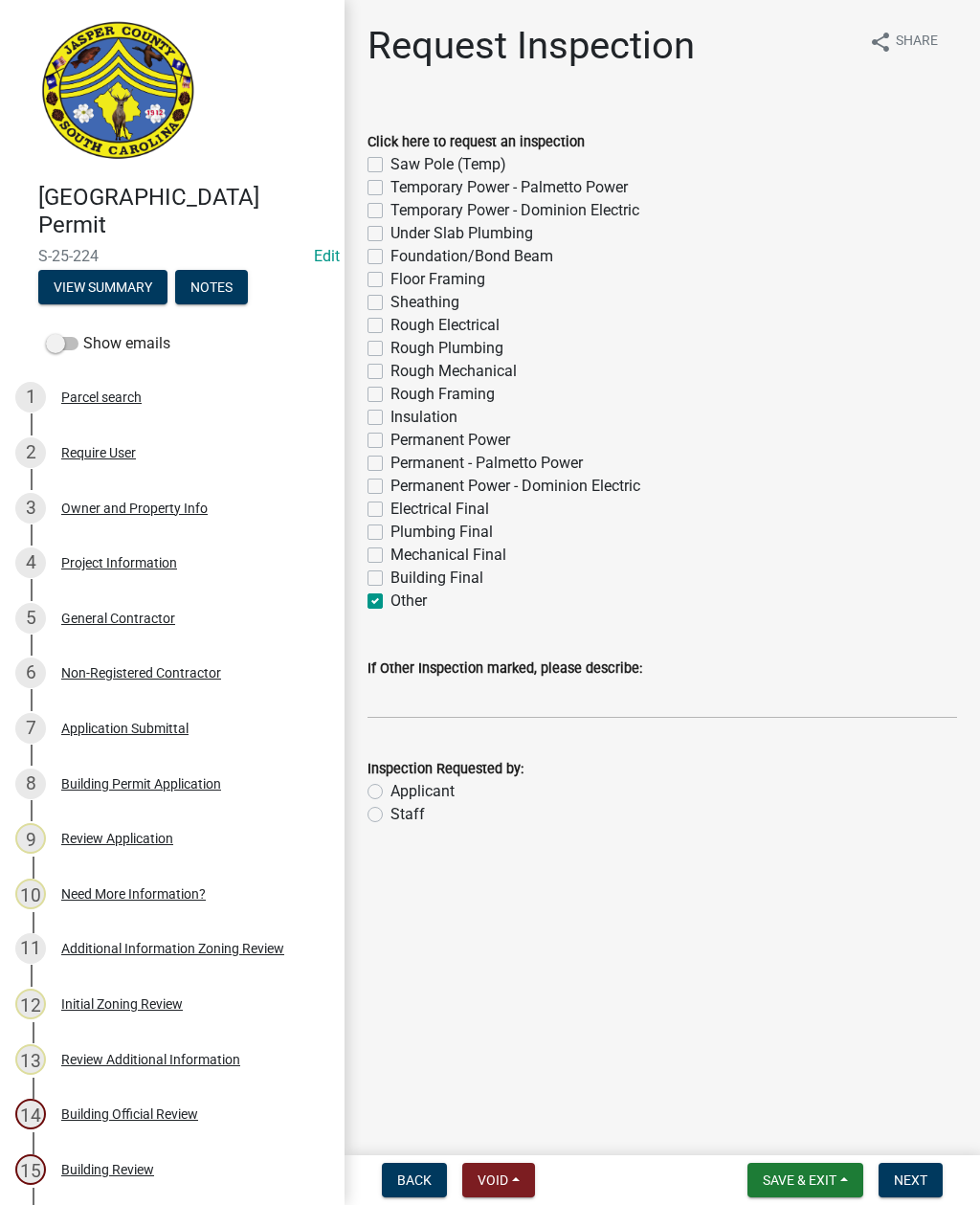
checkbox input "false"
checkbox input "true"
click at [391, 813] on label "Staff" at bounding box center [407, 813] width 34 height 23
click at [391, 813] on input "Staff" at bounding box center [397, 809] width 13 height 13
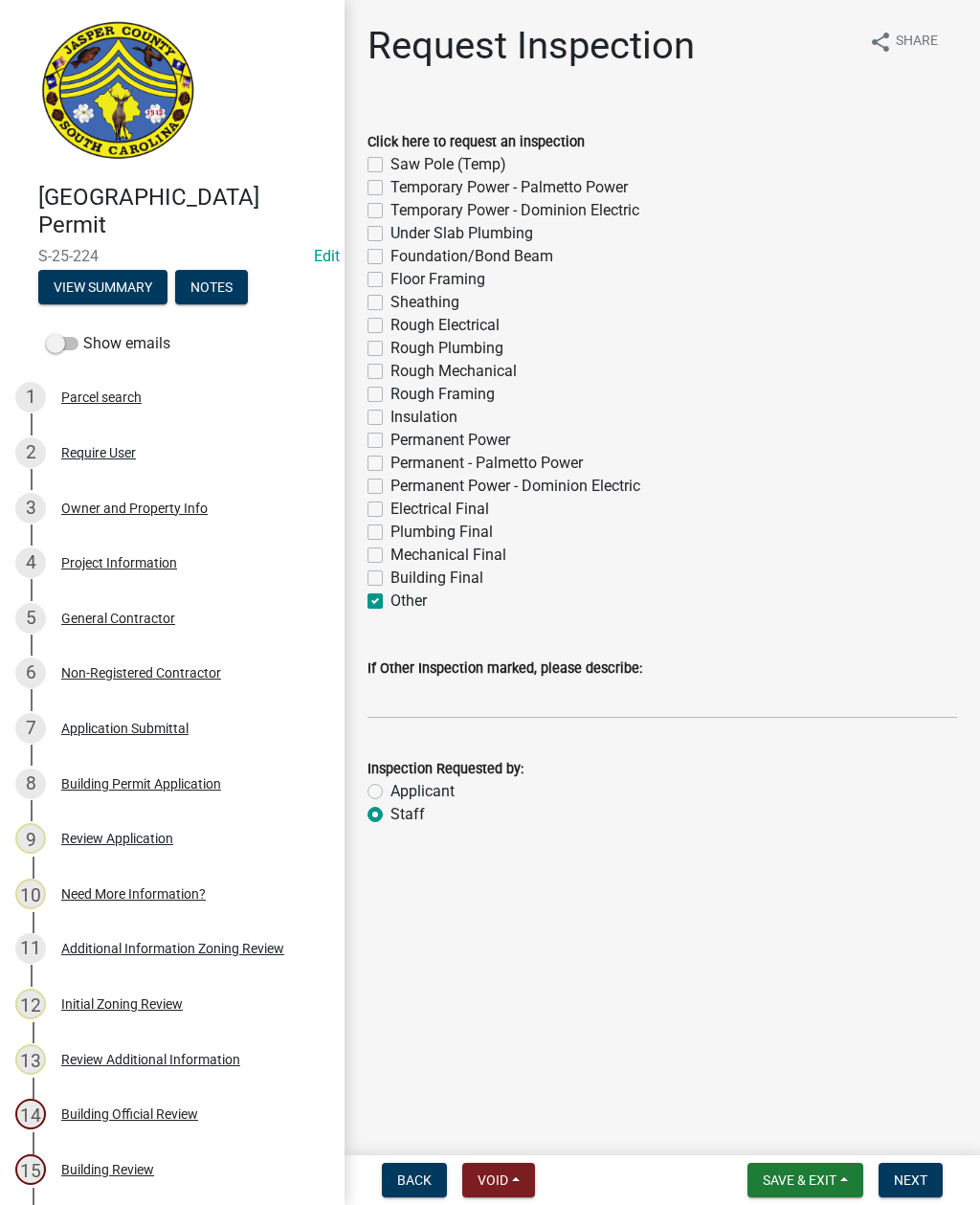
radio input "true"
click at [442, 694] on input "If Other Inspection marked, please describe:" at bounding box center [662, 699] width 589 height 39
type input "Equipment pad. Do not add to schedule."
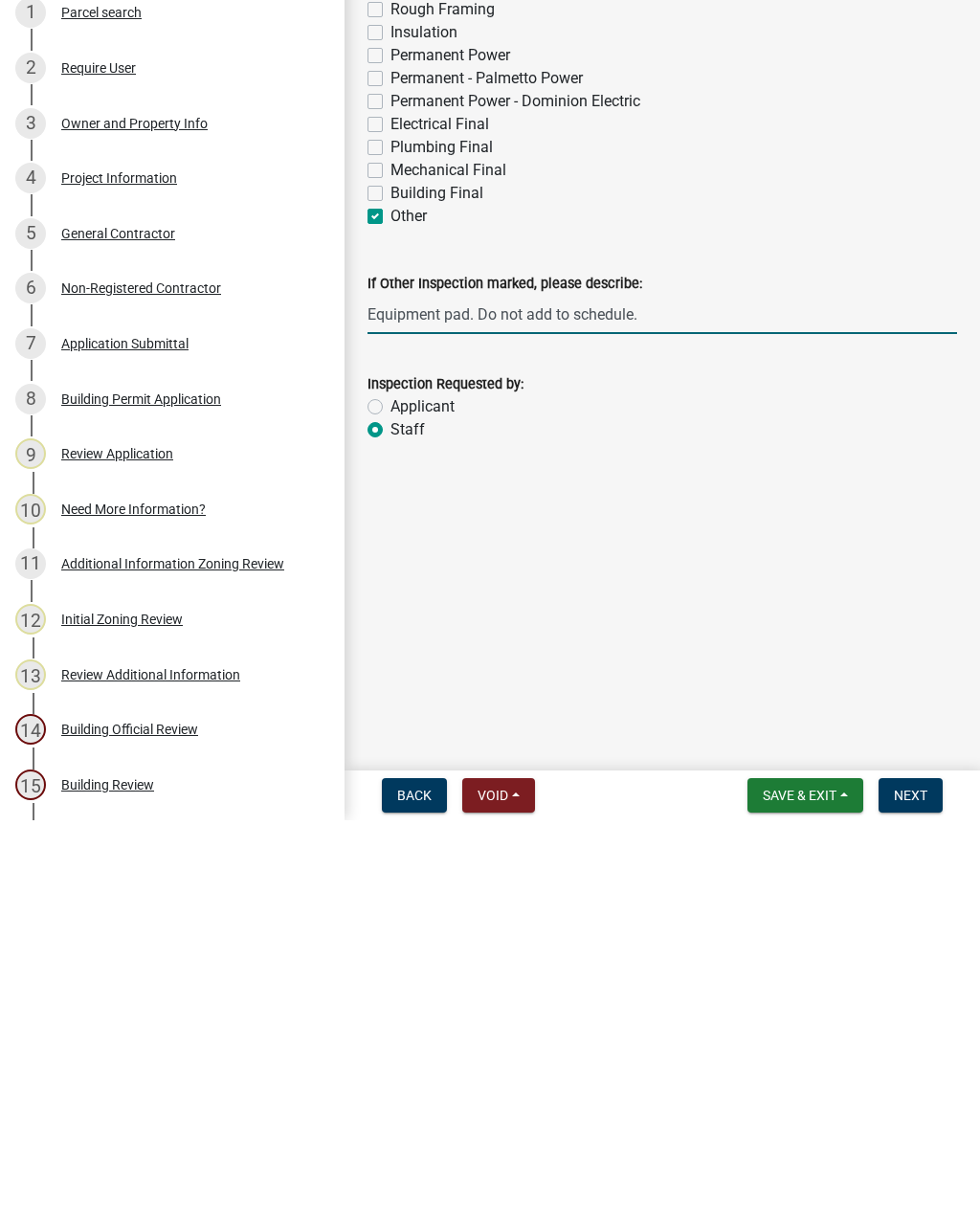
click at [918, 1163] on button "Next" at bounding box center [910, 1179] width 64 height 34
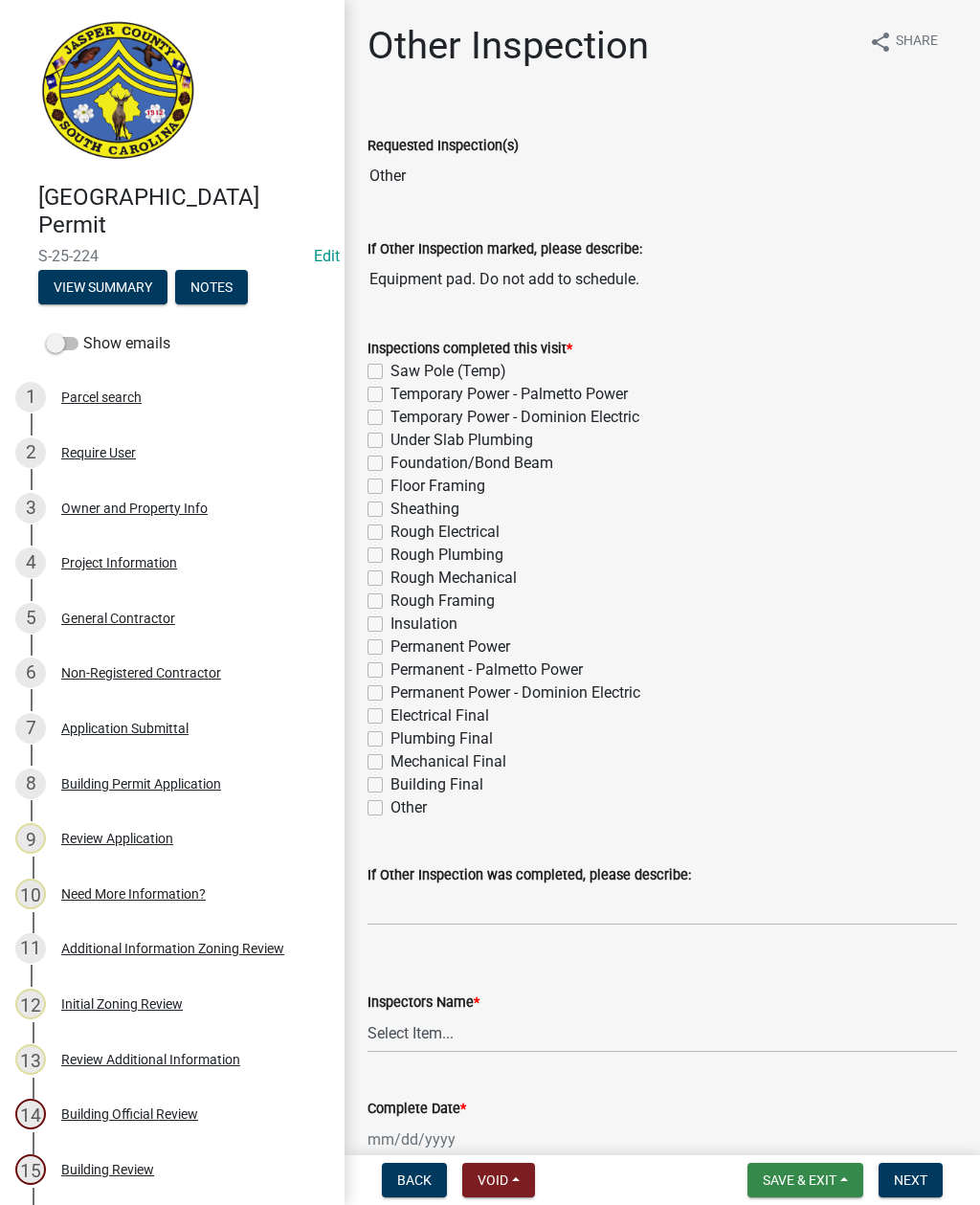
click at [813, 1182] on span "Save & Exit" at bounding box center [799, 1180] width 74 height 16
click at [923, 773] on div "Building Final" at bounding box center [662, 784] width 589 height 23
click at [391, 808] on label "Other" at bounding box center [408, 807] width 36 height 23
click at [391, 808] on input "Other" at bounding box center [397, 802] width 13 height 13
checkbox input "true"
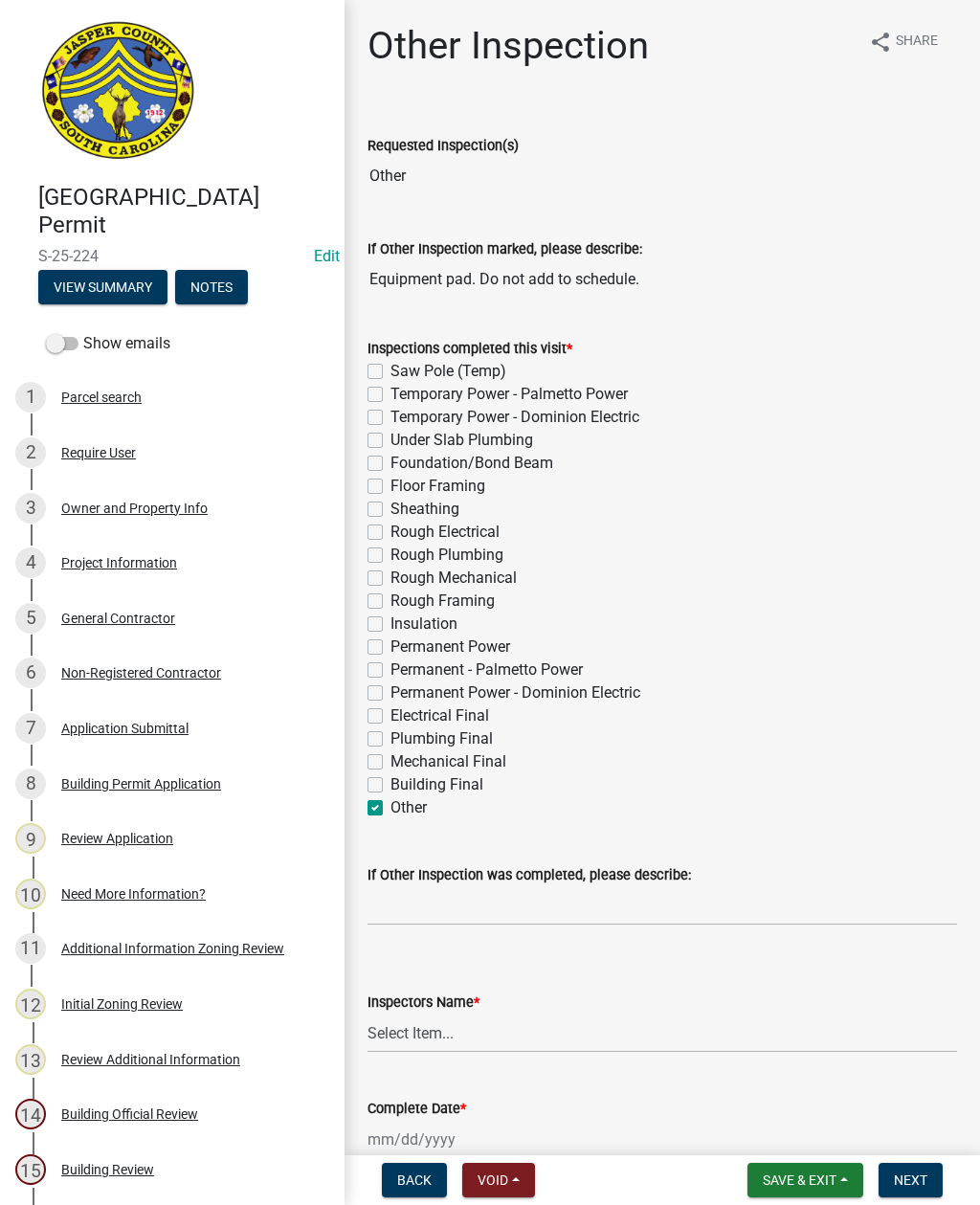
checkbox input "false"
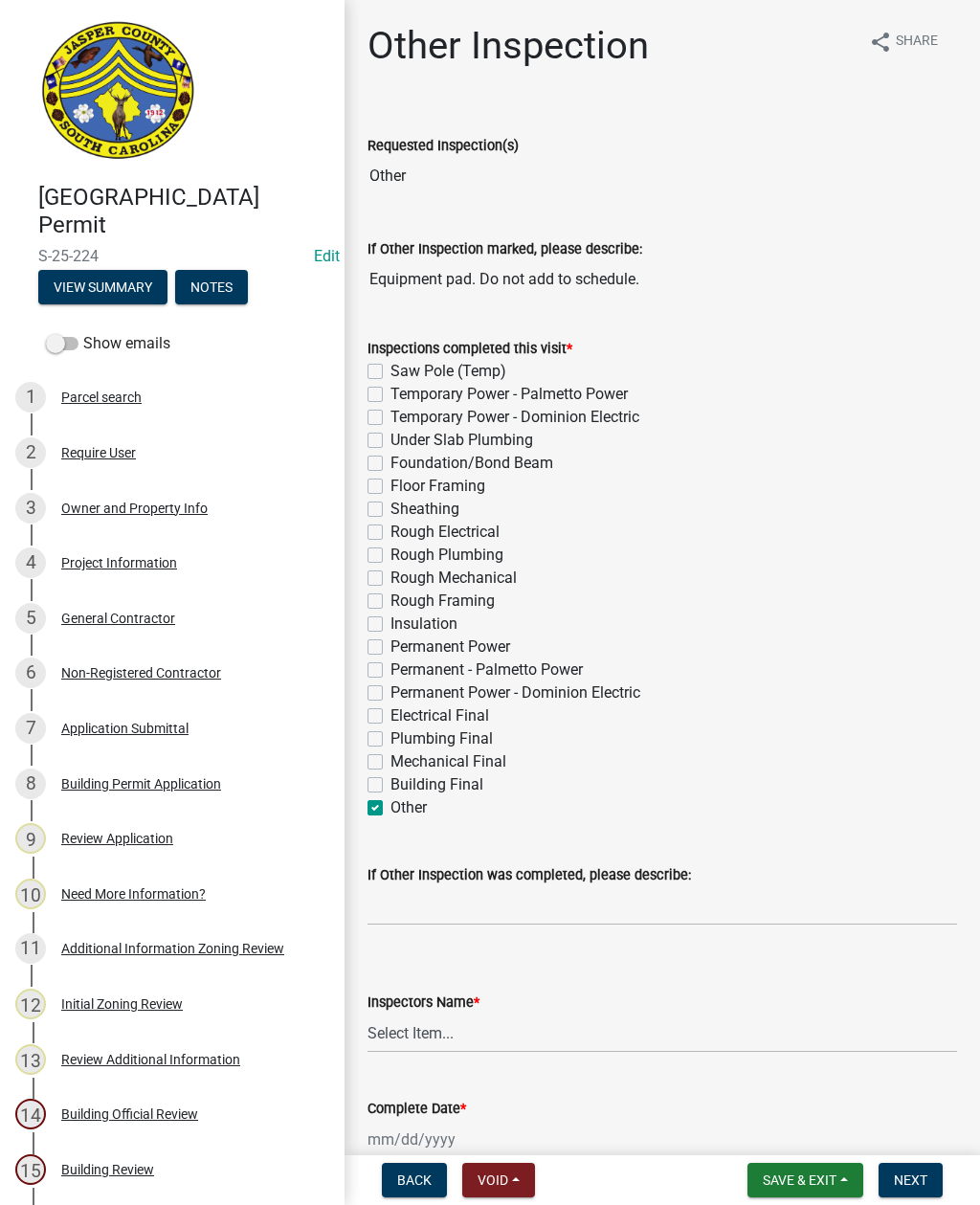
checkbox input "false"
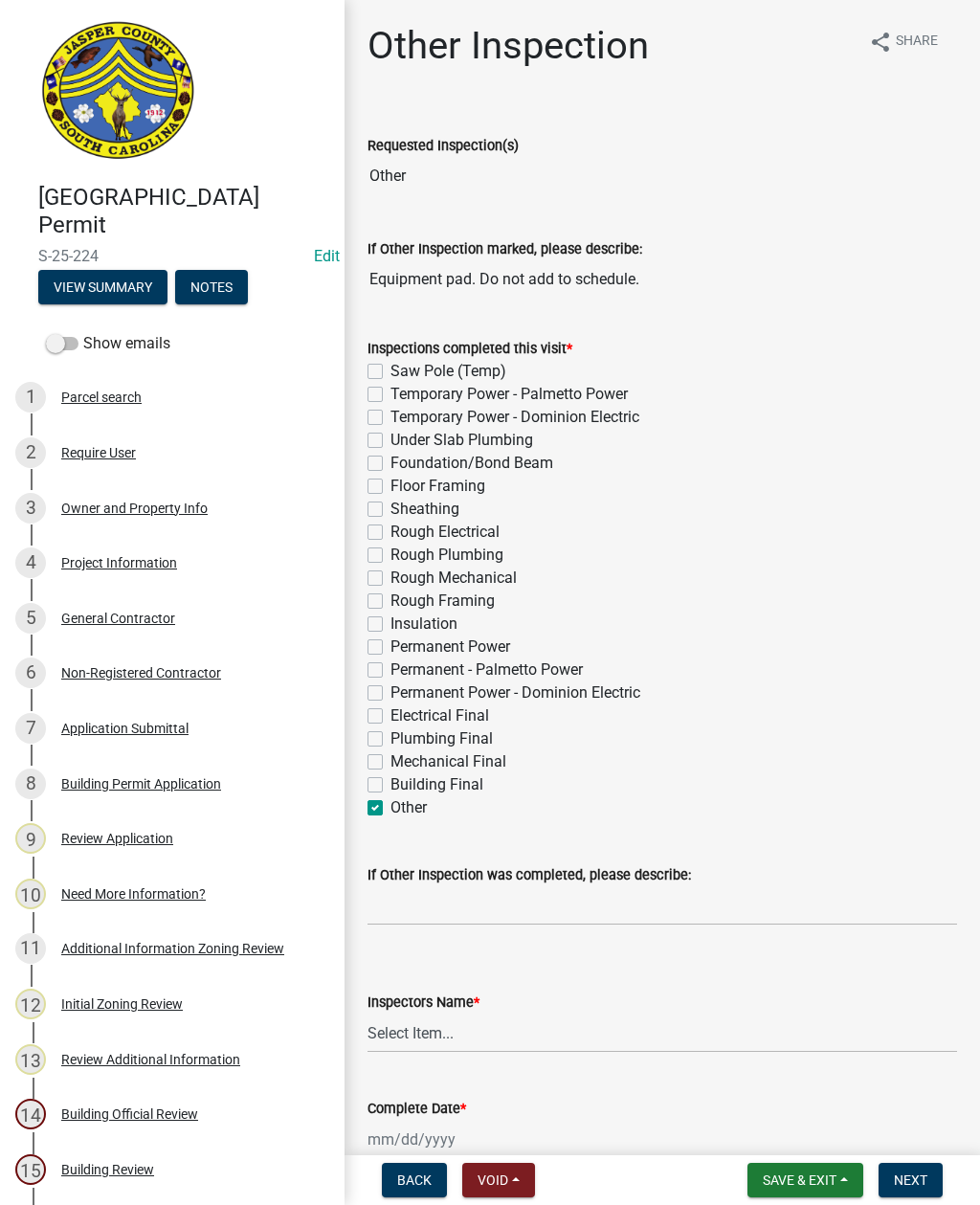
checkbox input "false"
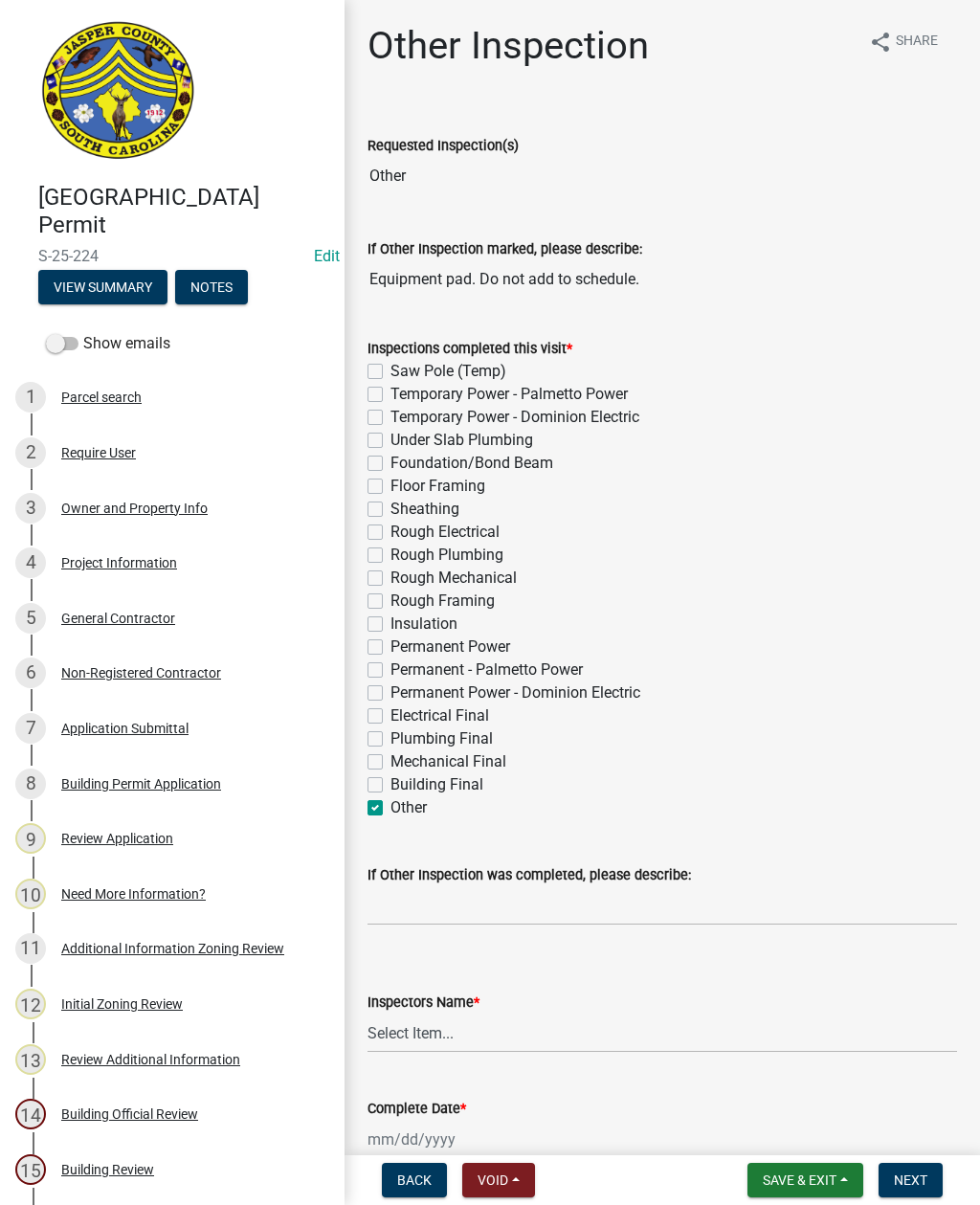
checkbox input "false"
checkbox input "true"
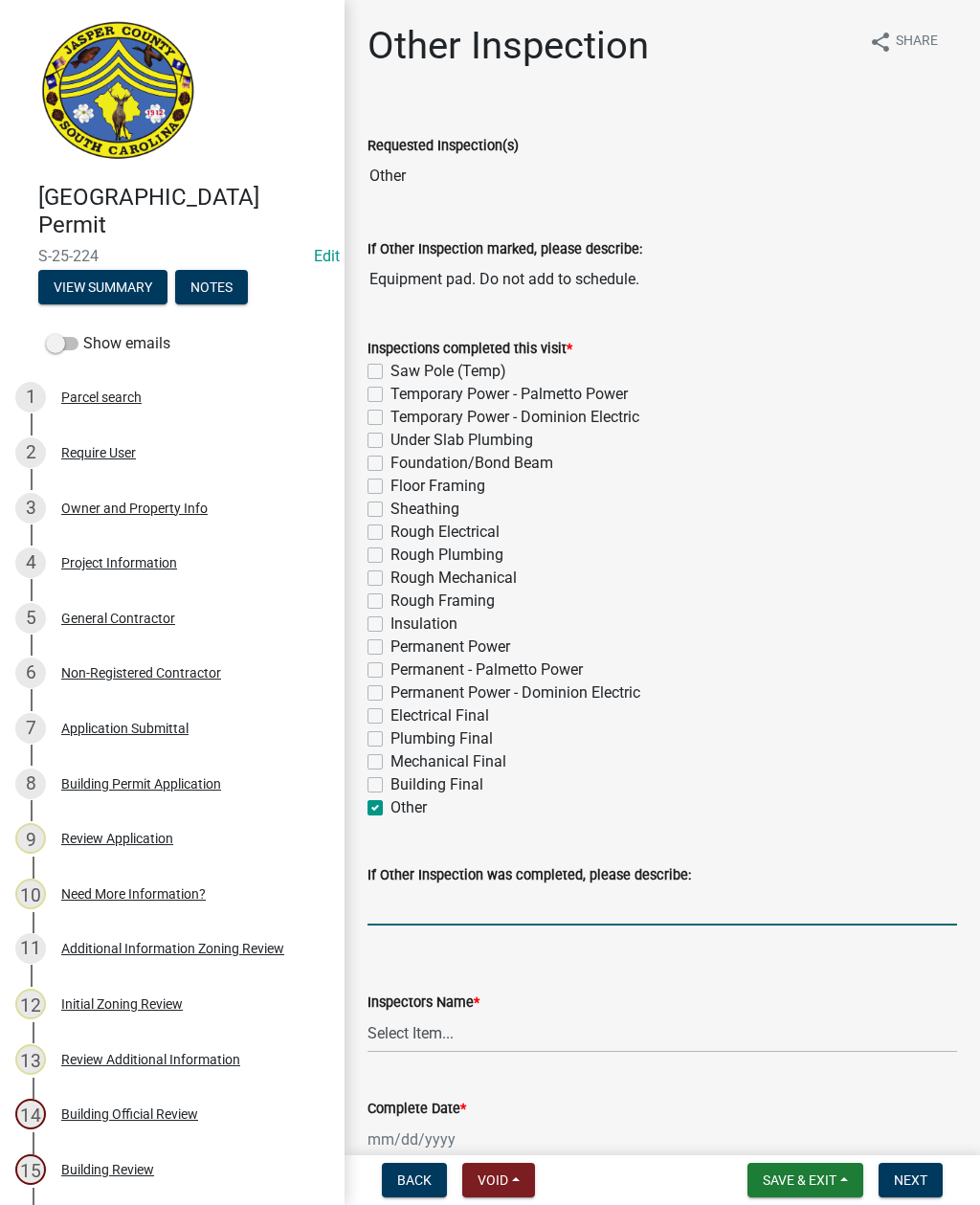
click at [445, 904] on input "If Other Inspection was completed, please describe:" at bounding box center [662, 906] width 589 height 39
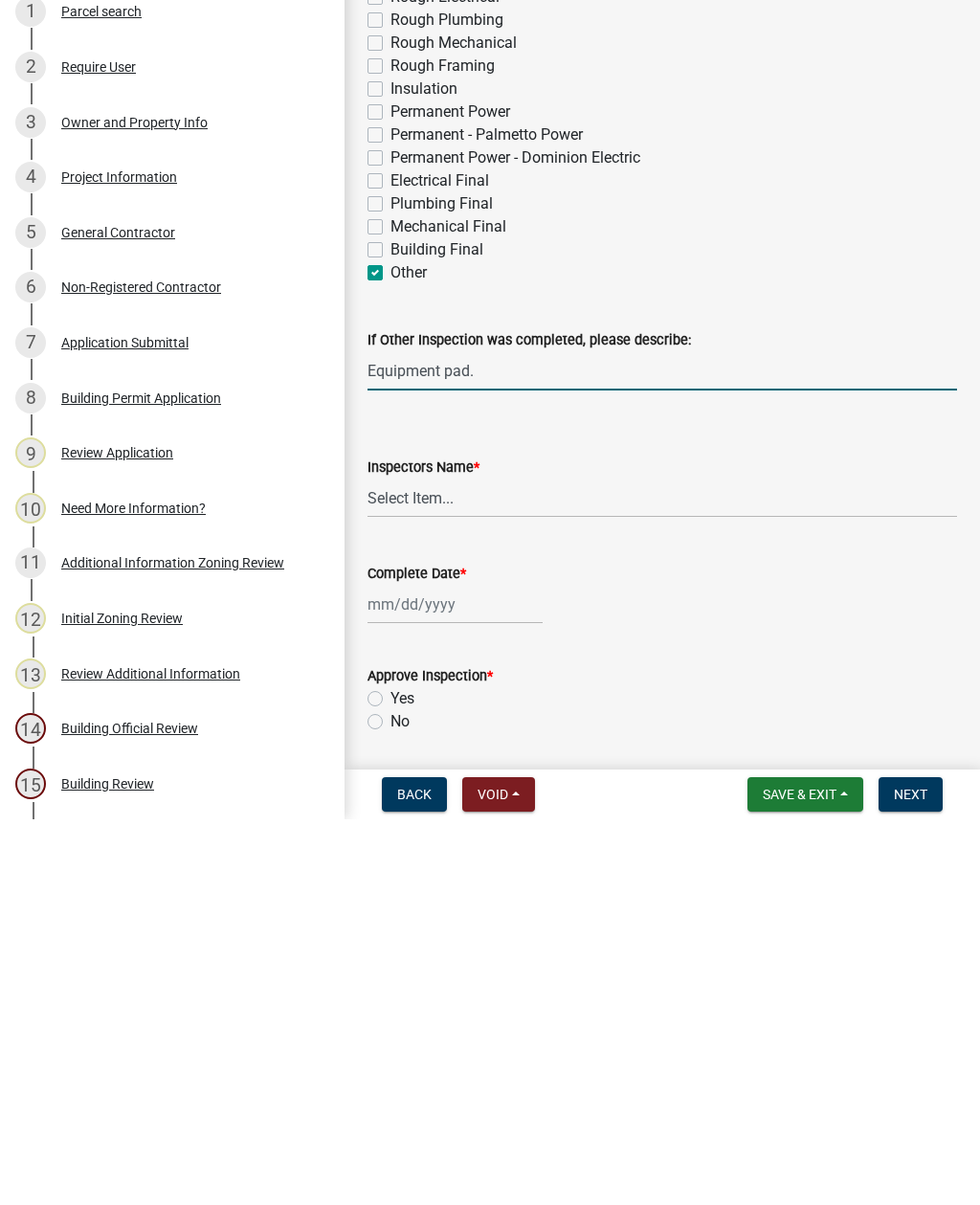
scroll to position [151, 0]
type input "Equipment pad."
click at [422, 863] on select "Select Item... jcorwin@jaspercounty.gov (John Corwin ) rcampbell (Ryan Campbell)" at bounding box center [662, 882] width 589 height 39
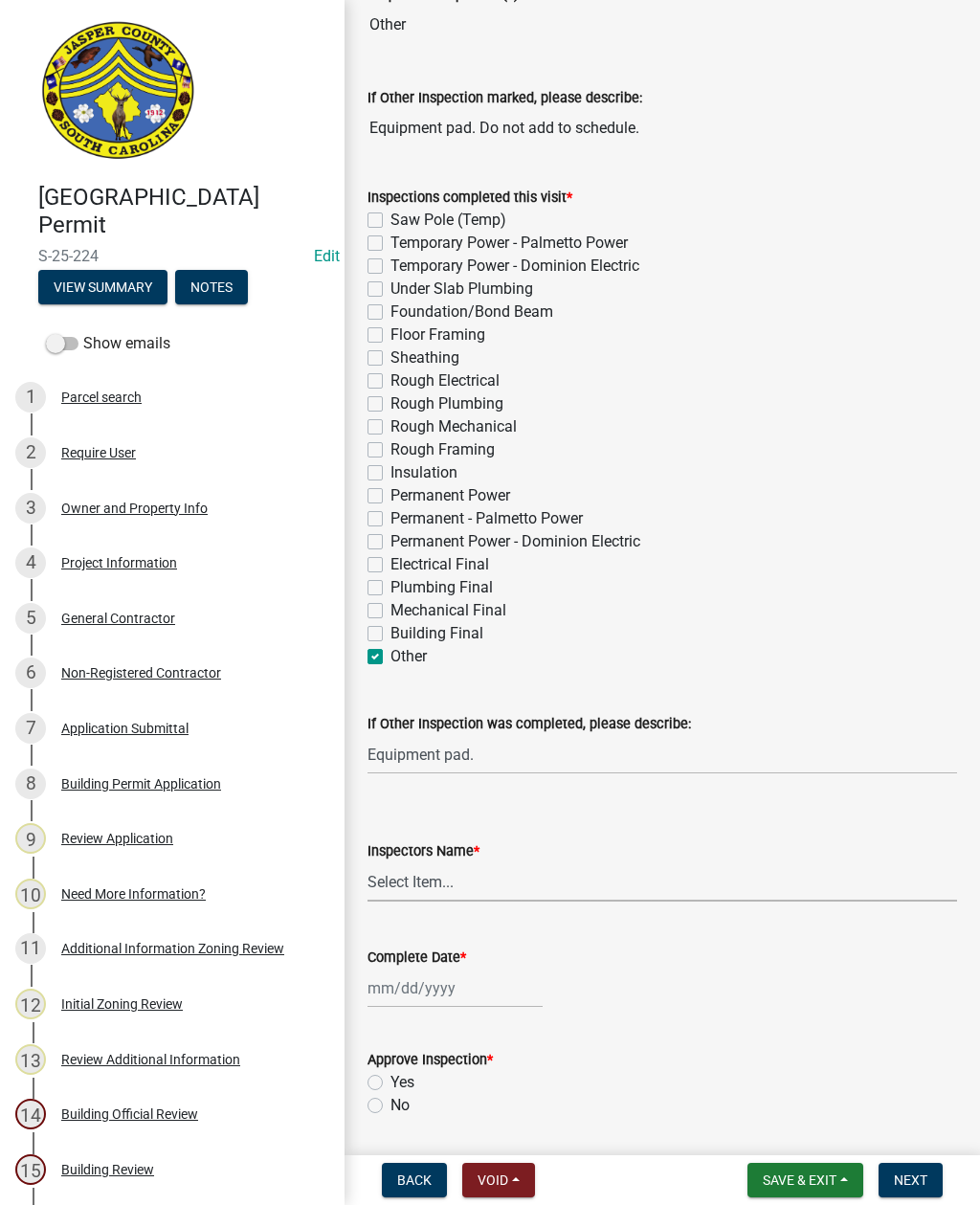
select select "2d9ba1e5-2fdd-4b15-98d0-073dcbeb5880"
click at [427, 994] on div at bounding box center [456, 989] width 175 height 39
select select "8"
select select "2025"
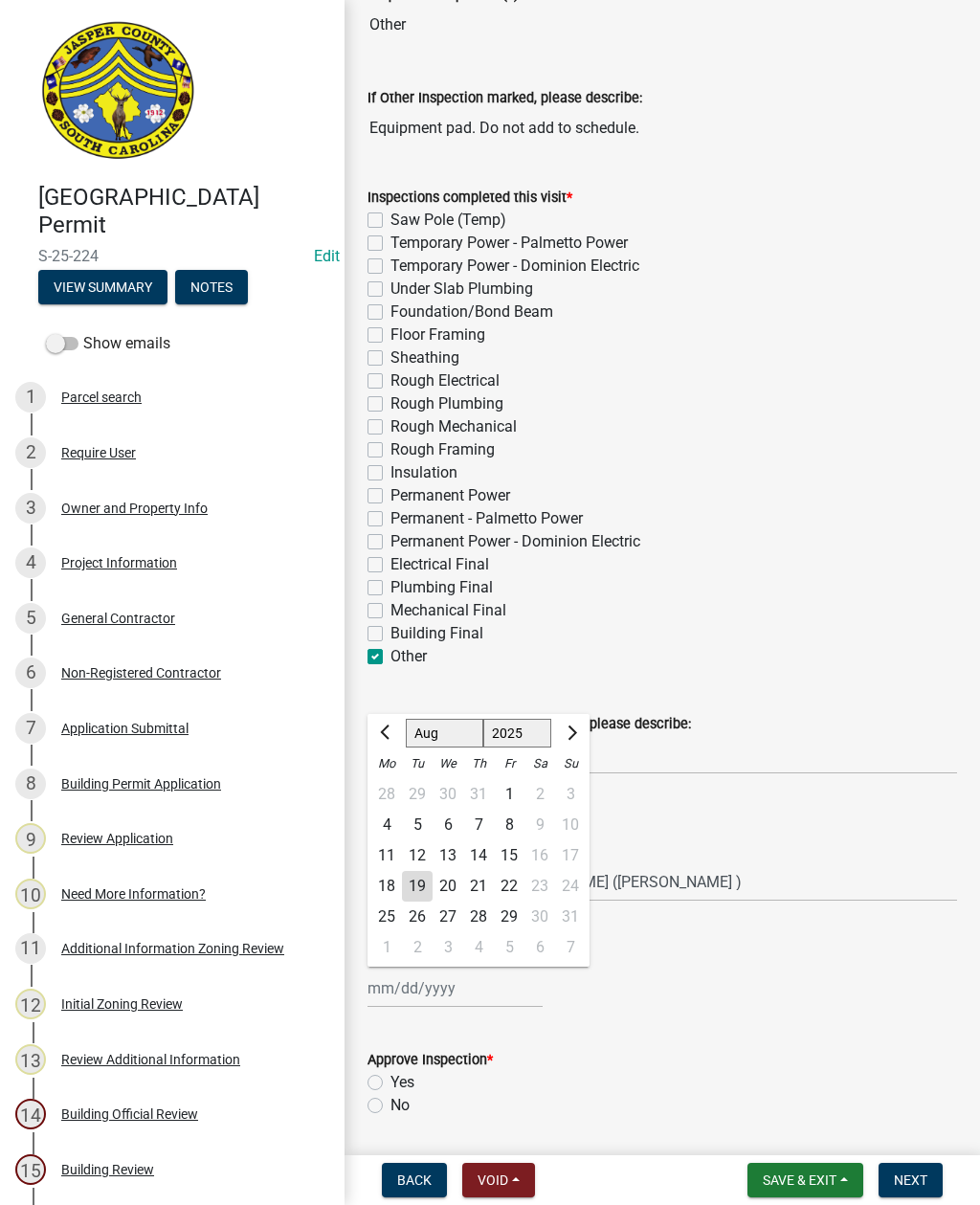
click at [418, 888] on div "19" at bounding box center [417, 885] width 31 height 30
type input "08/19/2025"
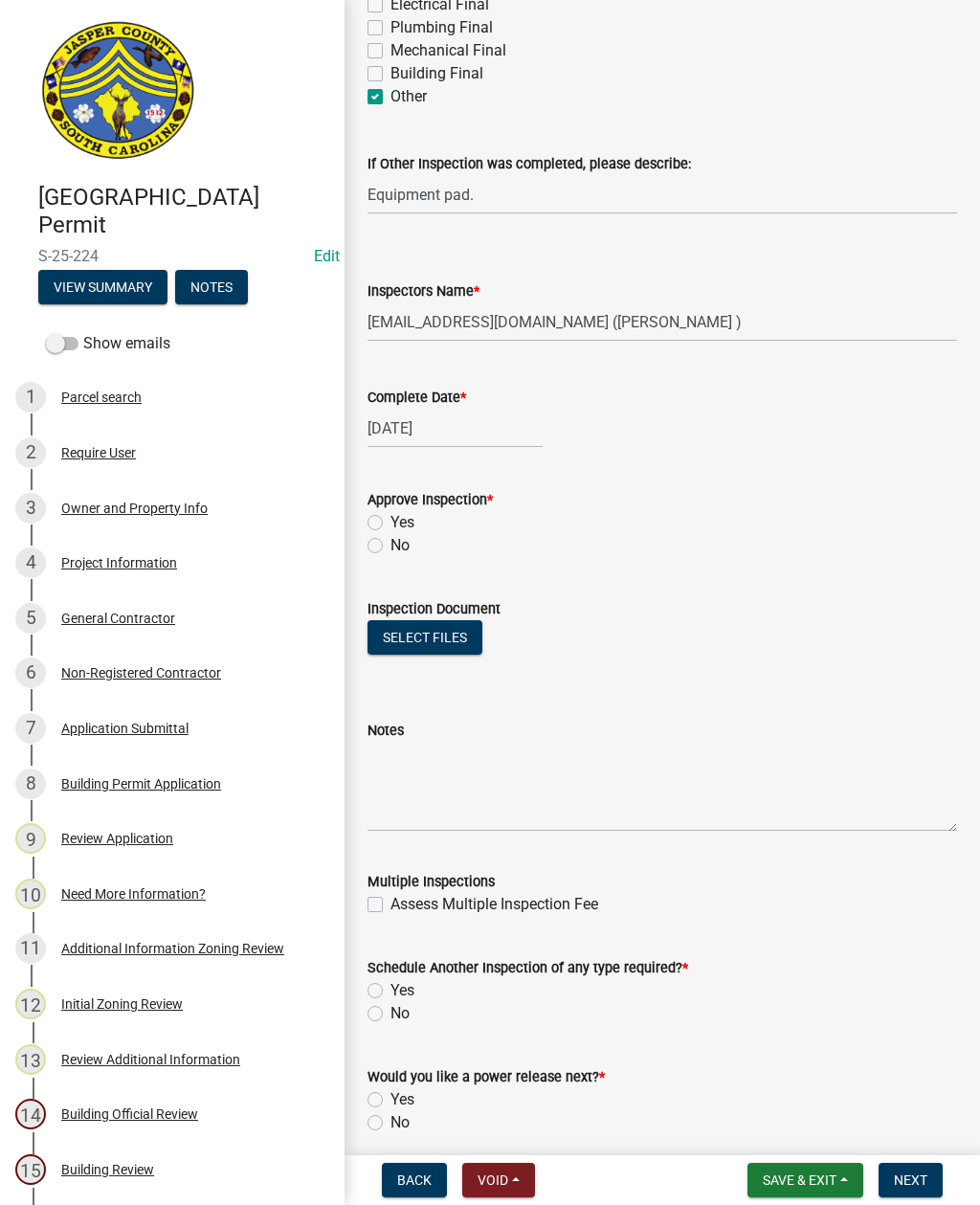
scroll to position [712, 0]
click at [391, 523] on label "Yes" at bounding box center [402, 521] width 24 height 23
click at [391, 522] on input "Yes" at bounding box center [397, 516] width 13 height 13
radio input "true"
click at [391, 990] on label "Yes" at bounding box center [402, 989] width 24 height 23
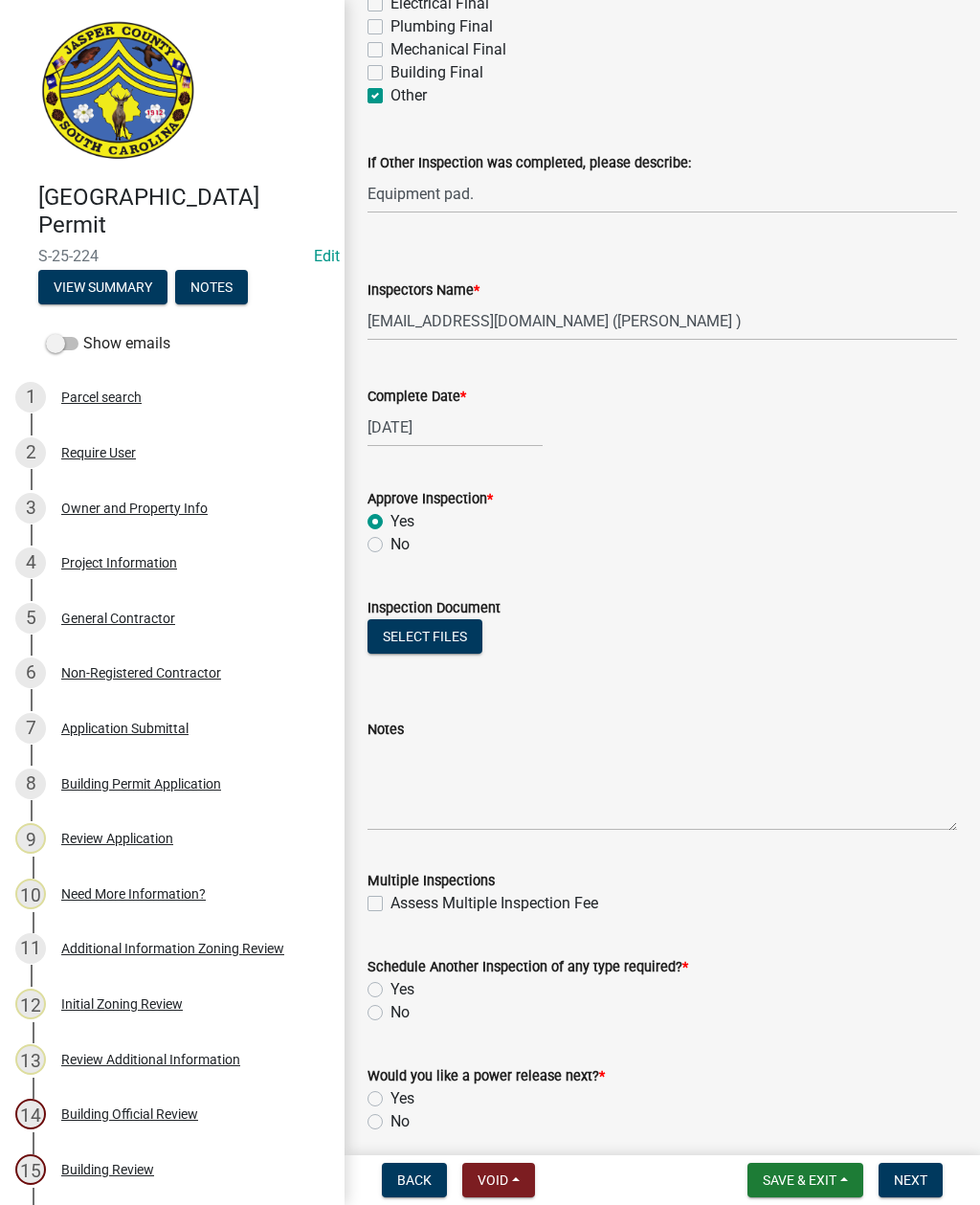
click at [391, 990] on input "Yes" at bounding box center [397, 984] width 13 height 13
radio input "true"
click at [391, 1125] on label "No" at bounding box center [399, 1121] width 19 height 23
click at [391, 1122] on input "No" at bounding box center [397, 1116] width 13 height 13
radio input "true"
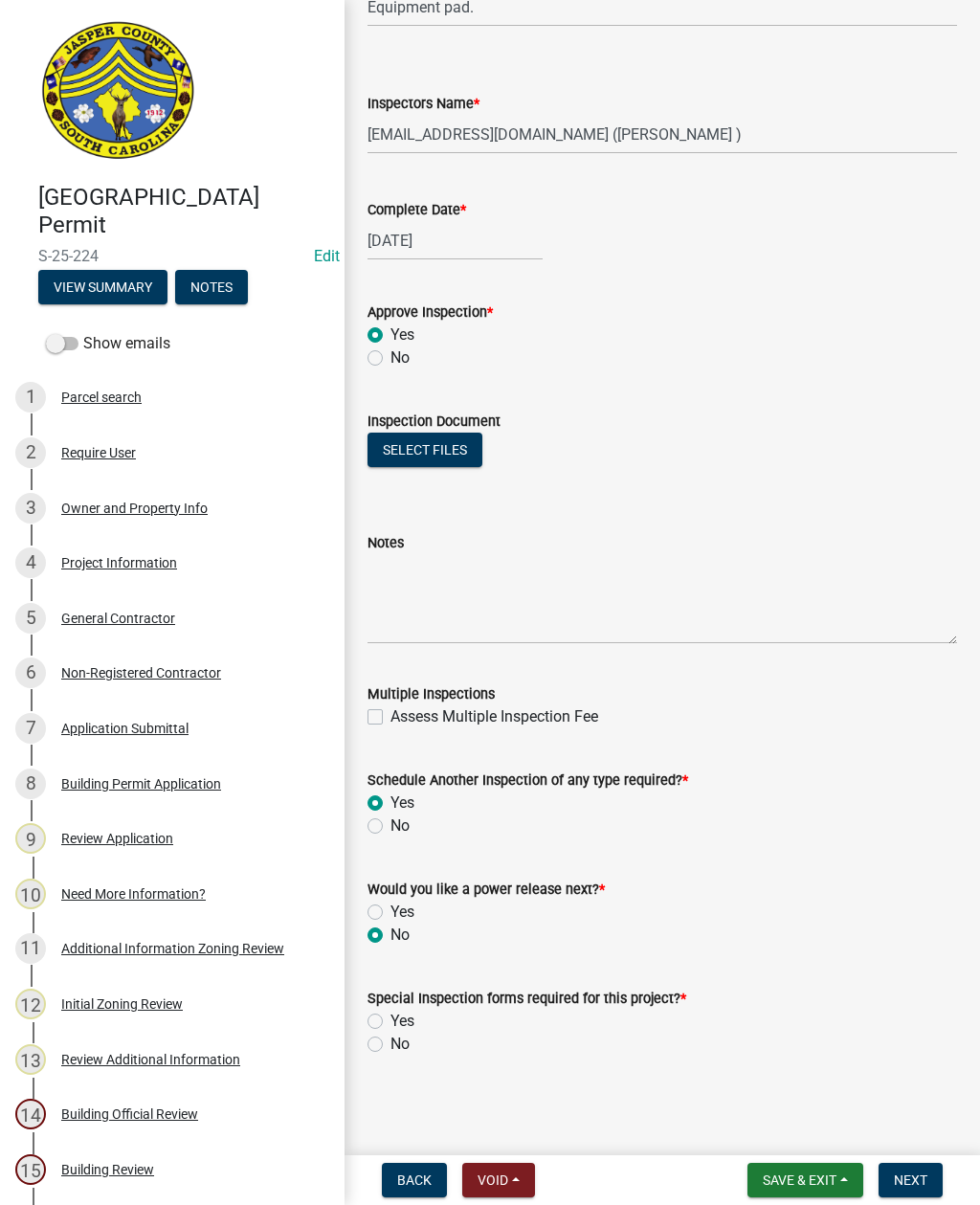
scroll to position [899, 0]
click at [391, 1045] on label "No" at bounding box center [399, 1044] width 19 height 23
click at [391, 1045] on input "No" at bounding box center [397, 1039] width 13 height 13
radio input "true"
click at [921, 1175] on span "Next" at bounding box center [911, 1180] width 33 height 16
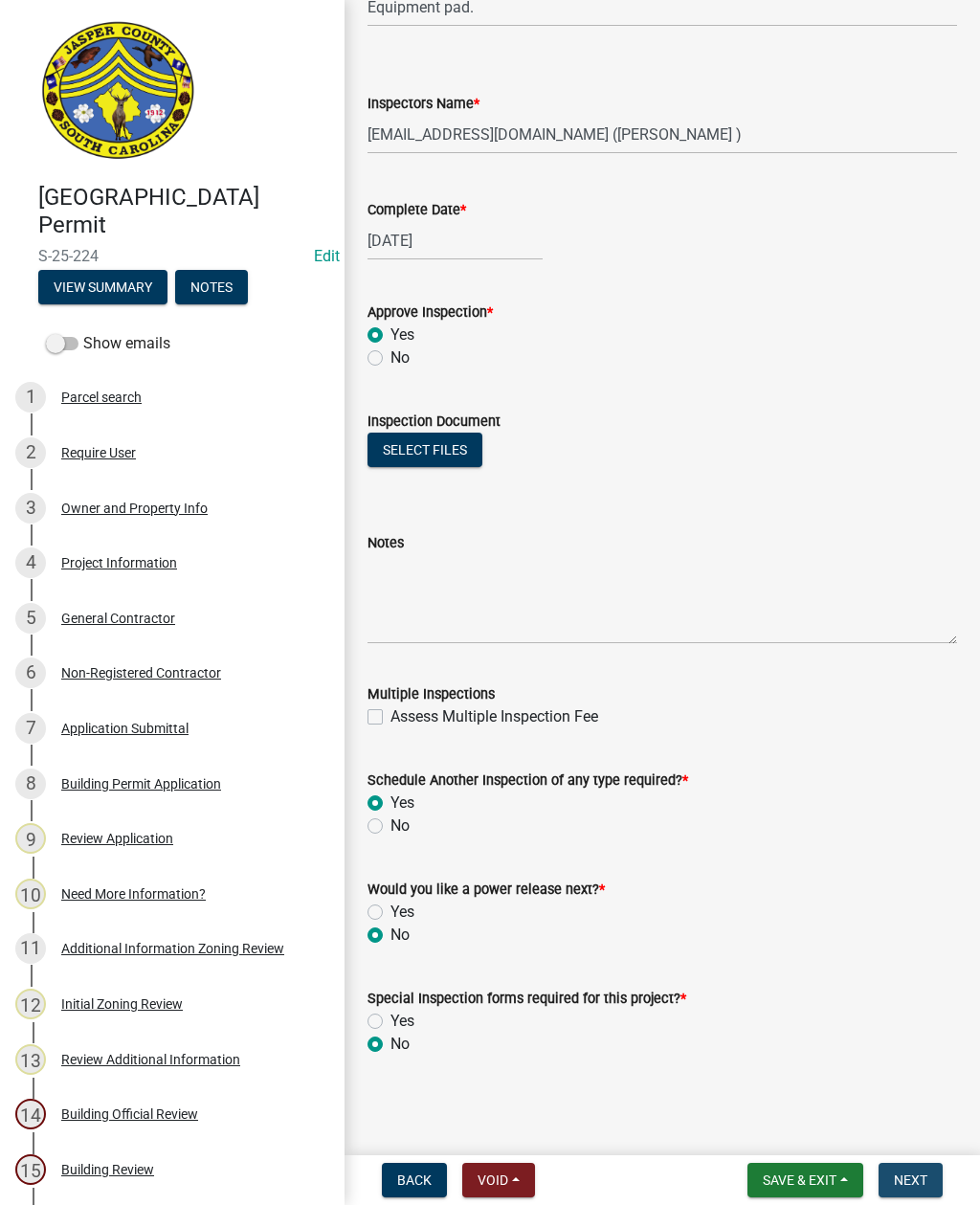
scroll to position [0, 0]
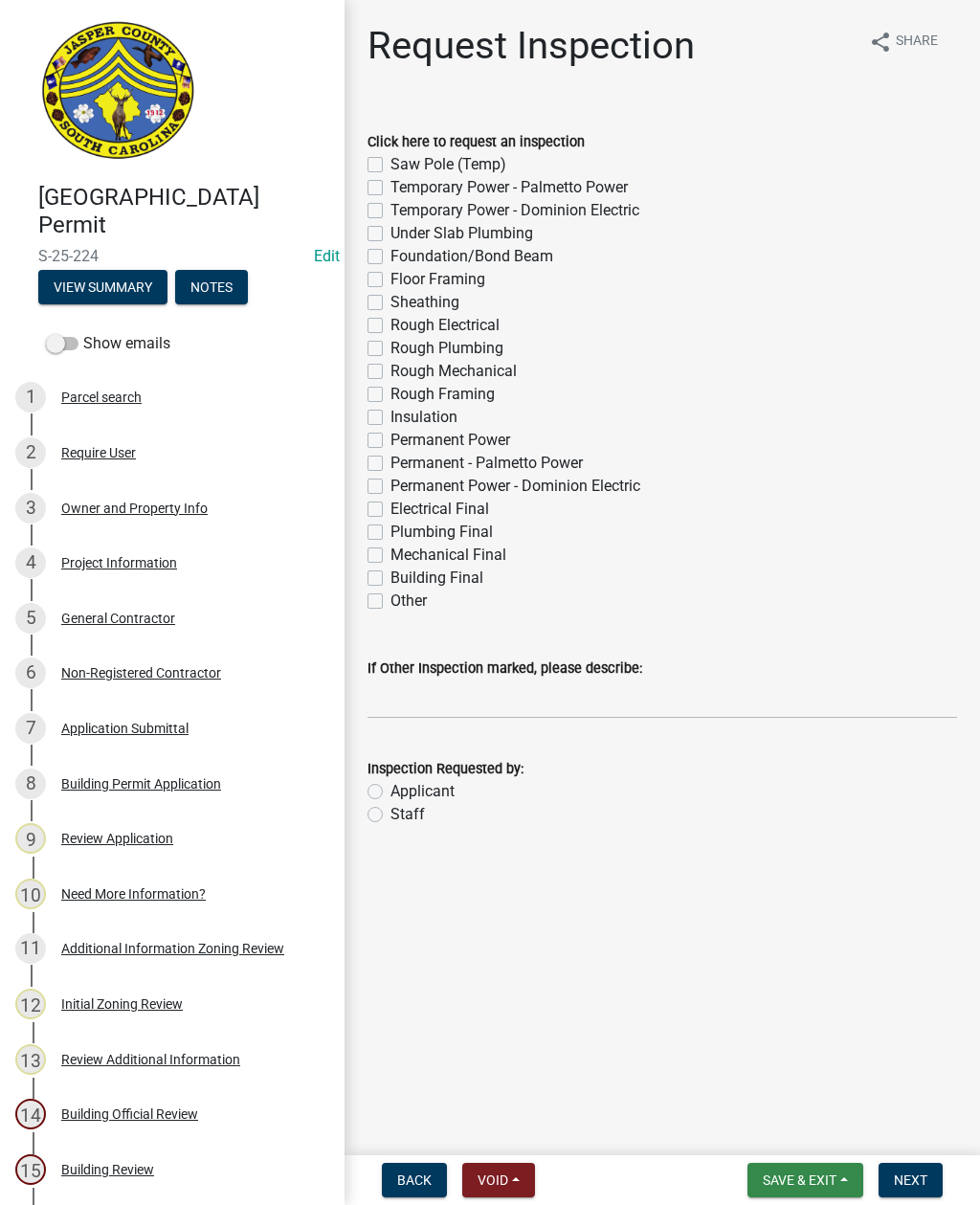
click at [802, 1185] on span "Save & Exit" at bounding box center [799, 1180] width 74 height 16
click at [776, 1121] on button "Save & Exit" at bounding box center [787, 1130] width 153 height 46
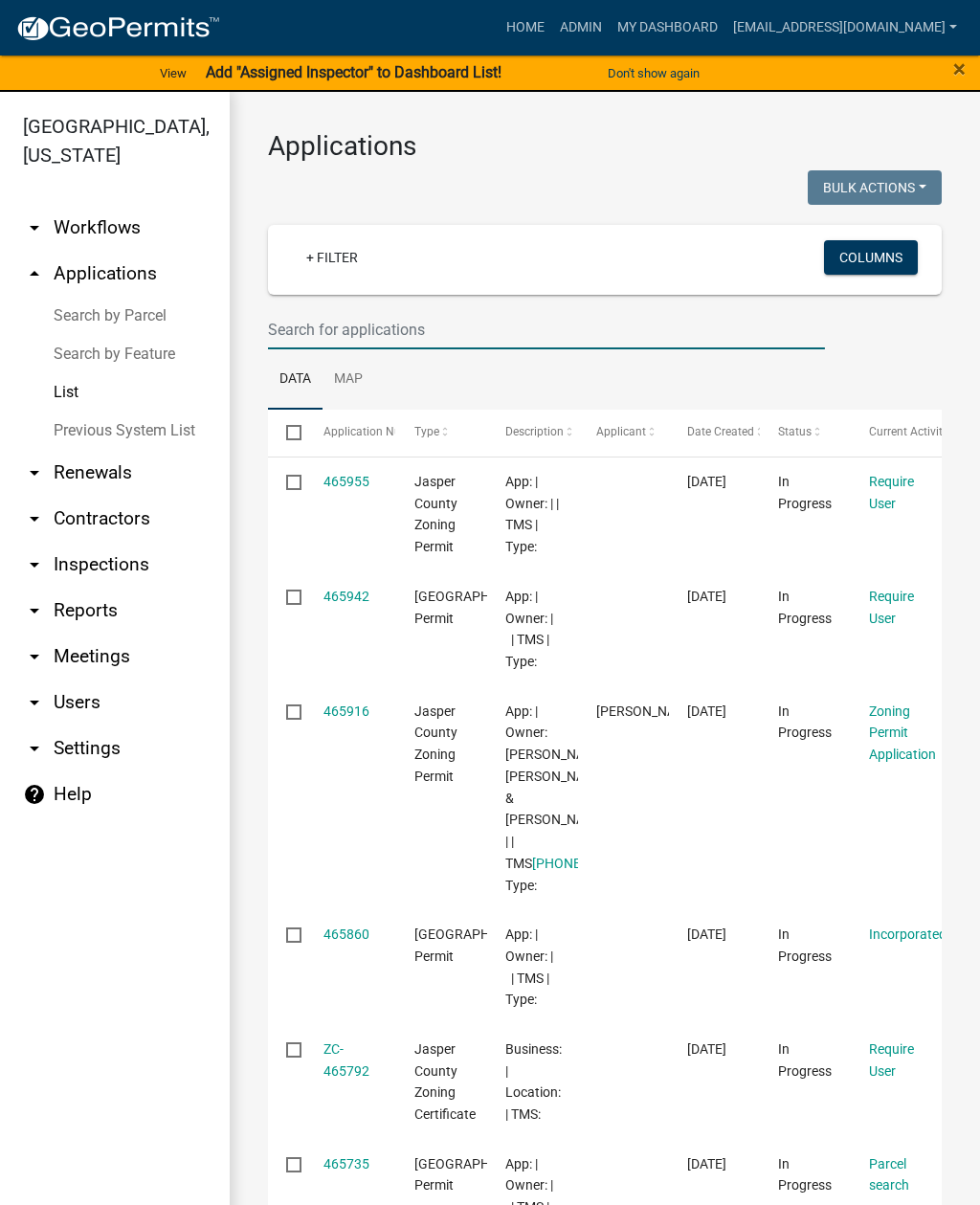
click at [450, 320] on input "text" at bounding box center [546, 330] width 557 height 39
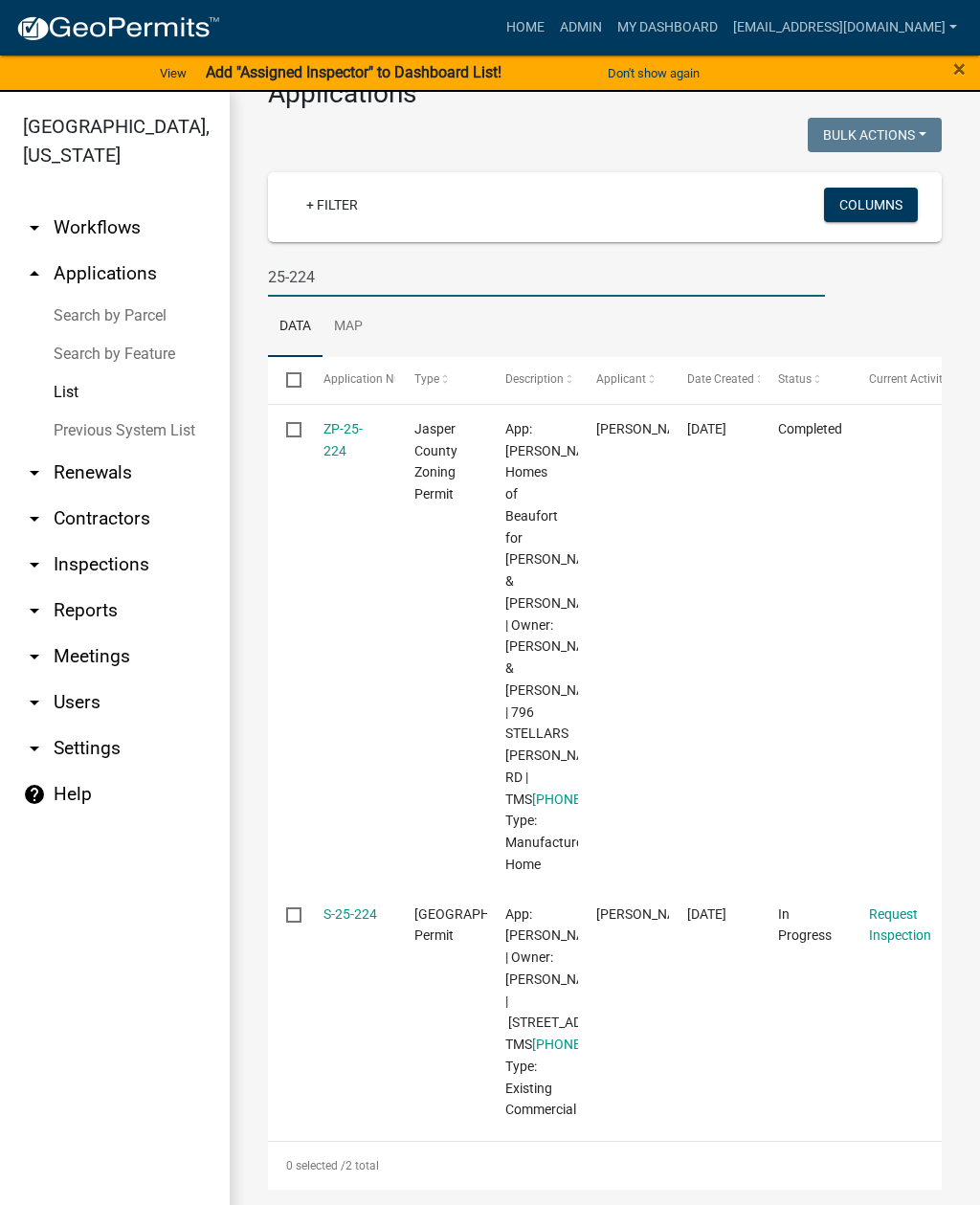
scroll to position [239, 0]
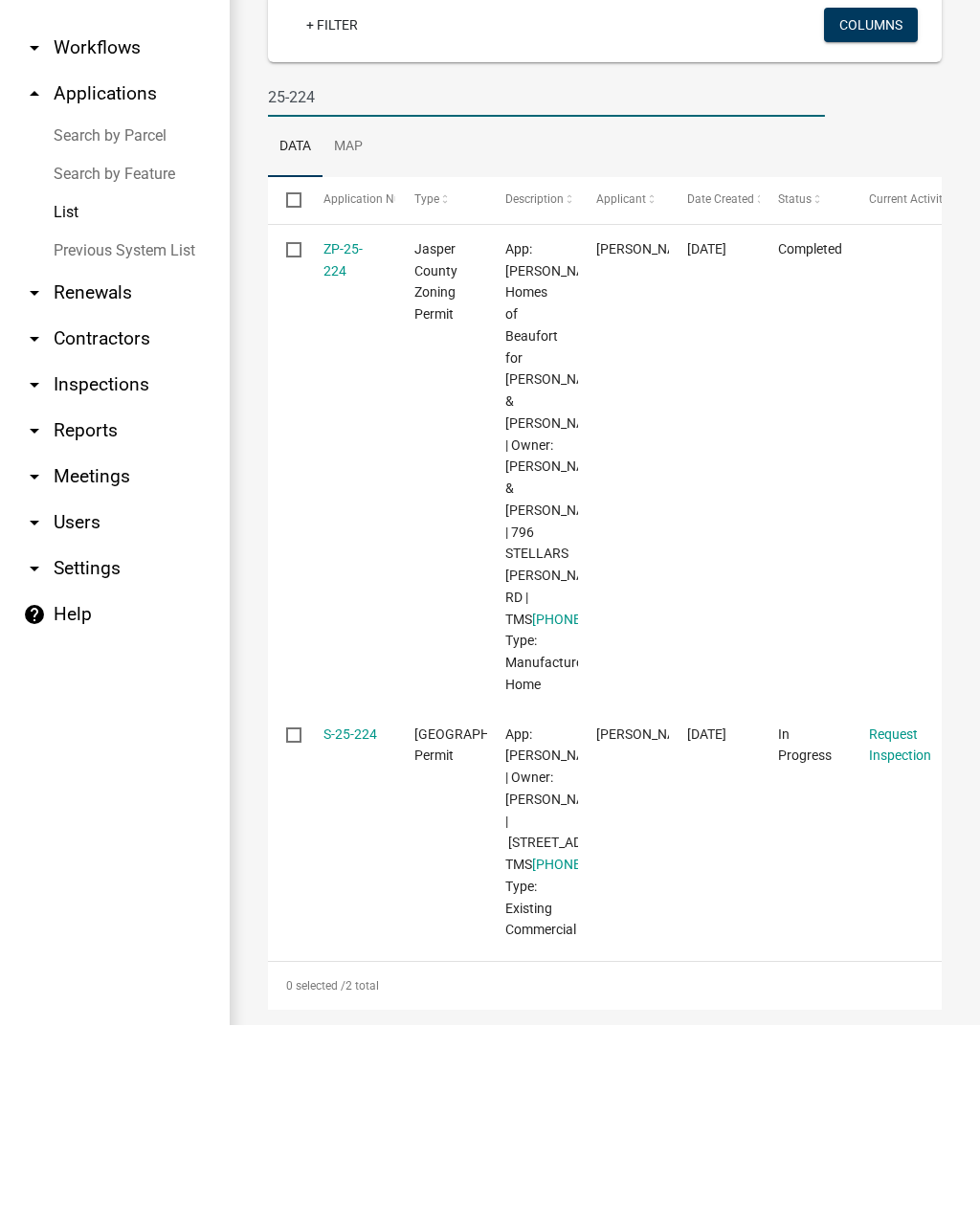
type input "25-224"
click at [346, 889] on datatable-body-cell "S-25-224" at bounding box center [349, 1011] width 91 height 245
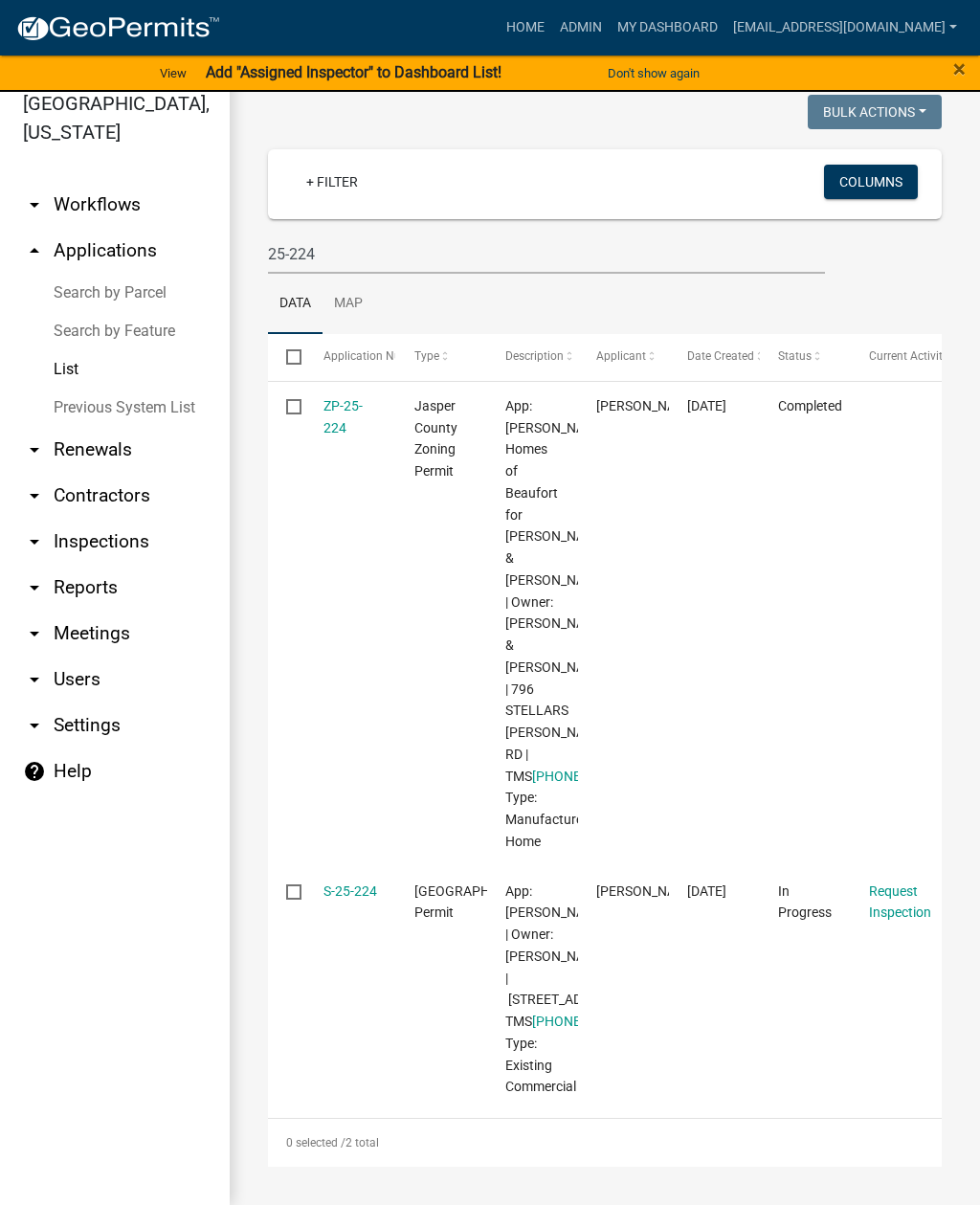
click at [343, 883] on link "S-25-224" at bounding box center [350, 891] width 53 height 16
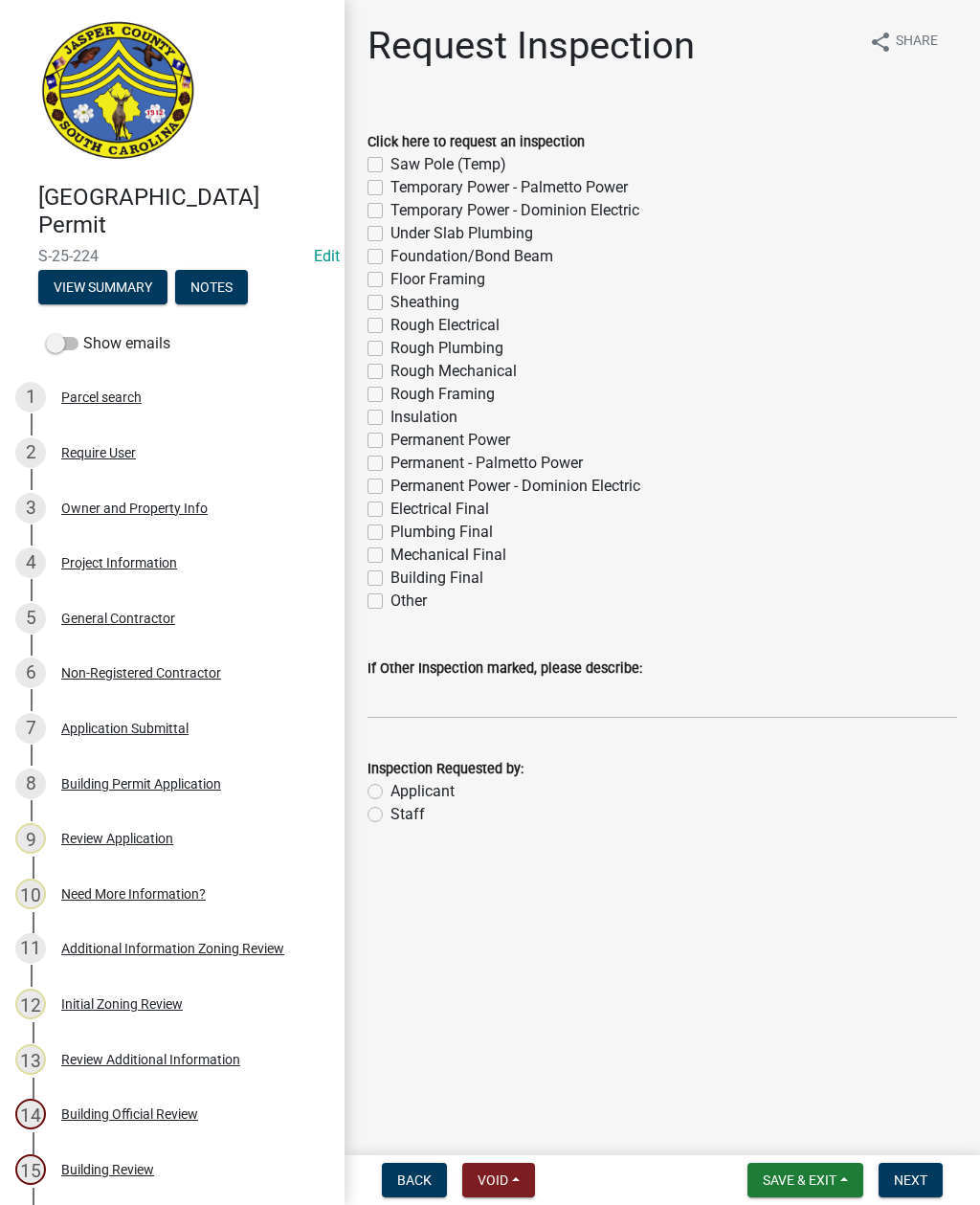
click at [134, 296] on button "View Summary" at bounding box center [102, 286] width 129 height 34
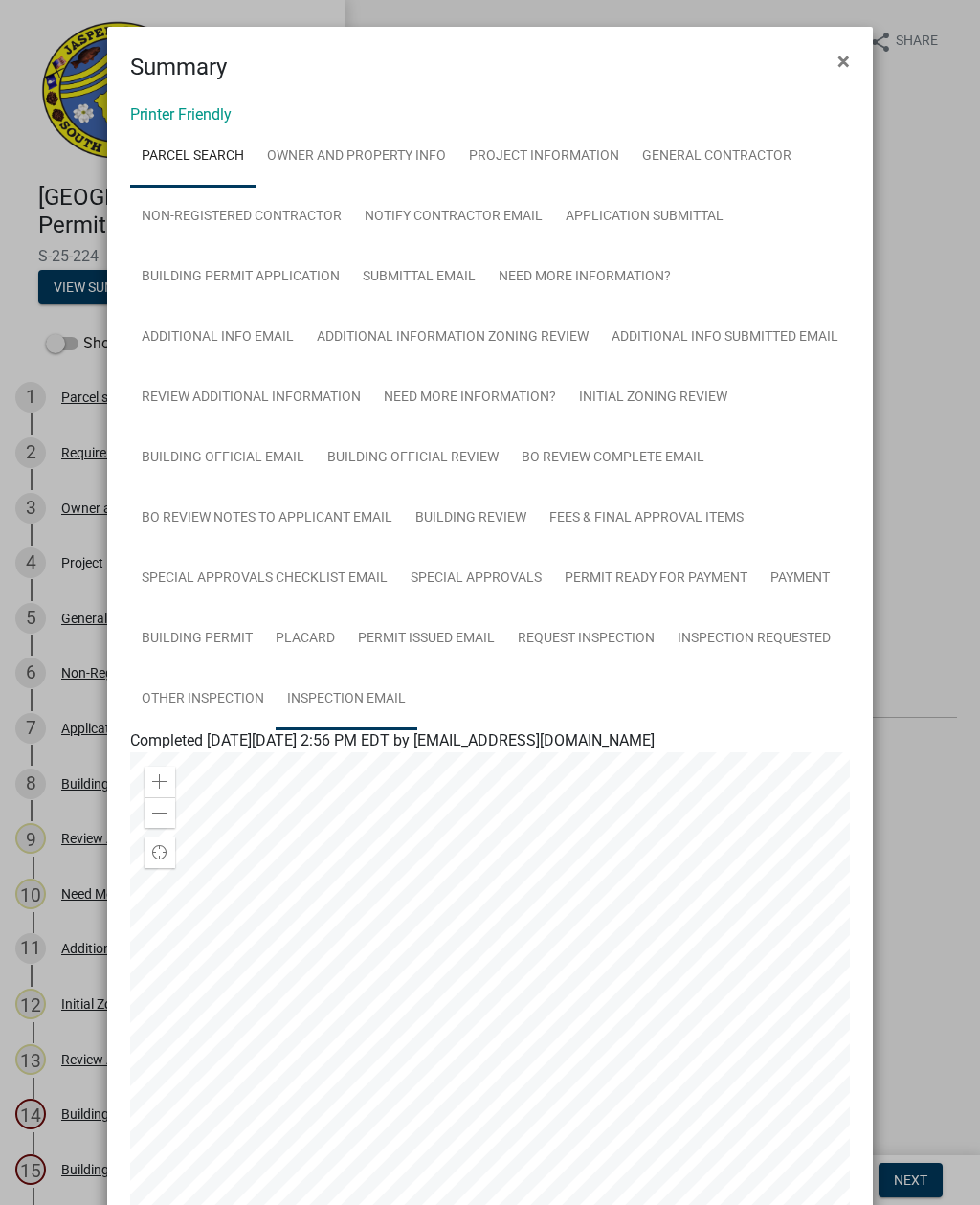
click at [355, 697] on link "Inspection Email" at bounding box center [346, 699] width 142 height 61
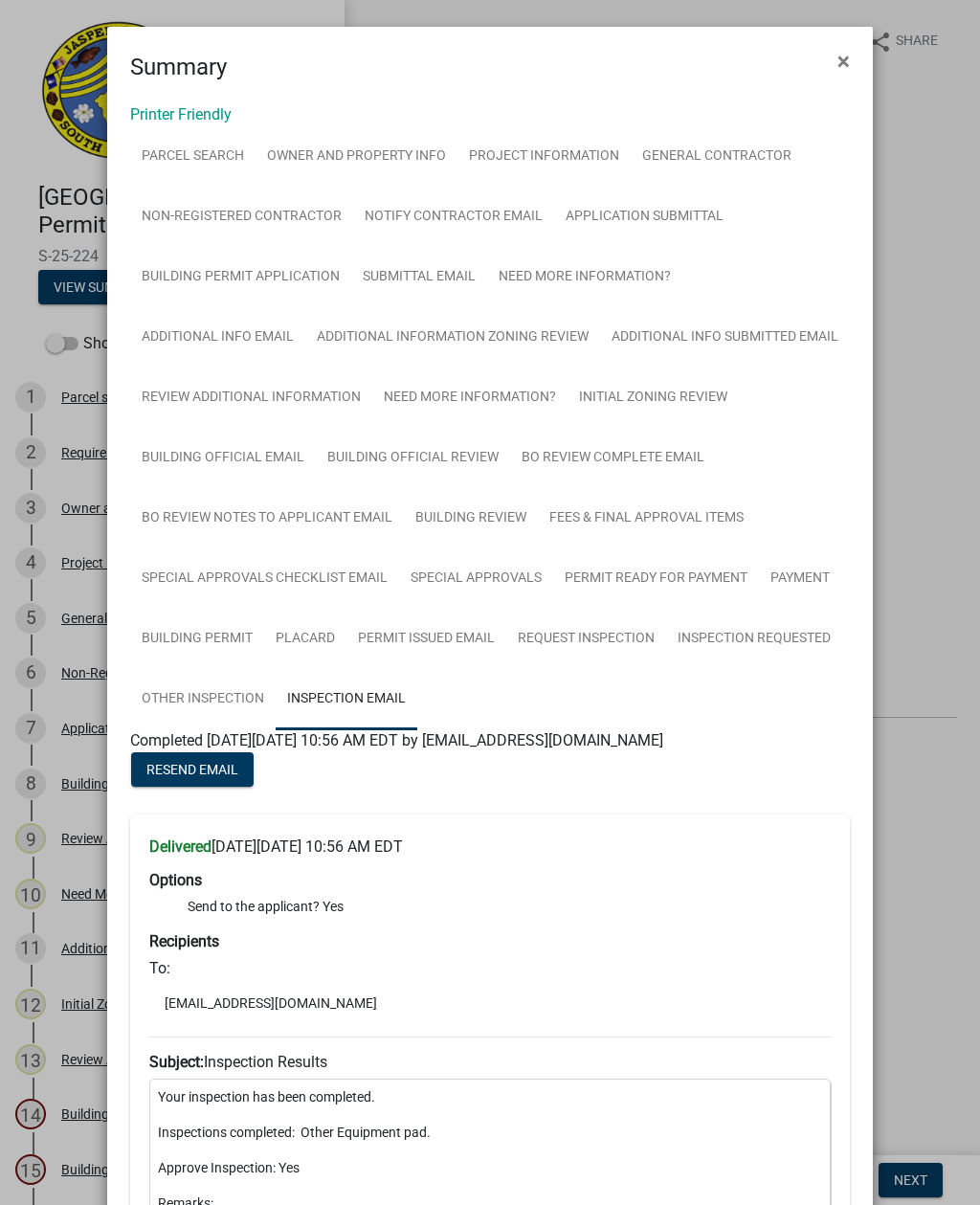
click at [839, 60] on span "×" at bounding box center [843, 61] width 13 height 27
